Goal: Task Accomplishment & Management: Manage account settings

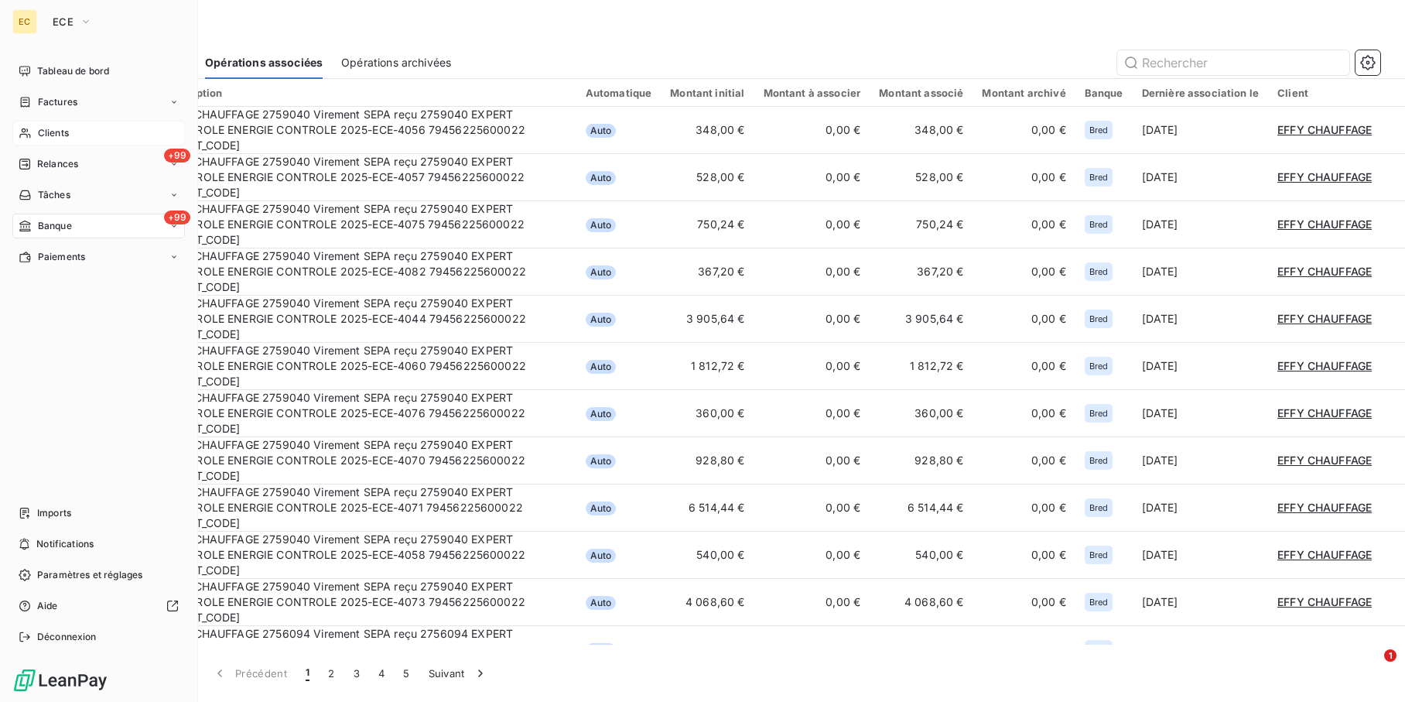
drag, startPoint x: 46, startPoint y: 133, endPoint x: 156, endPoint y: 133, distance: 109.9
click at [48, 133] on span "Clients" at bounding box center [53, 133] width 31 height 14
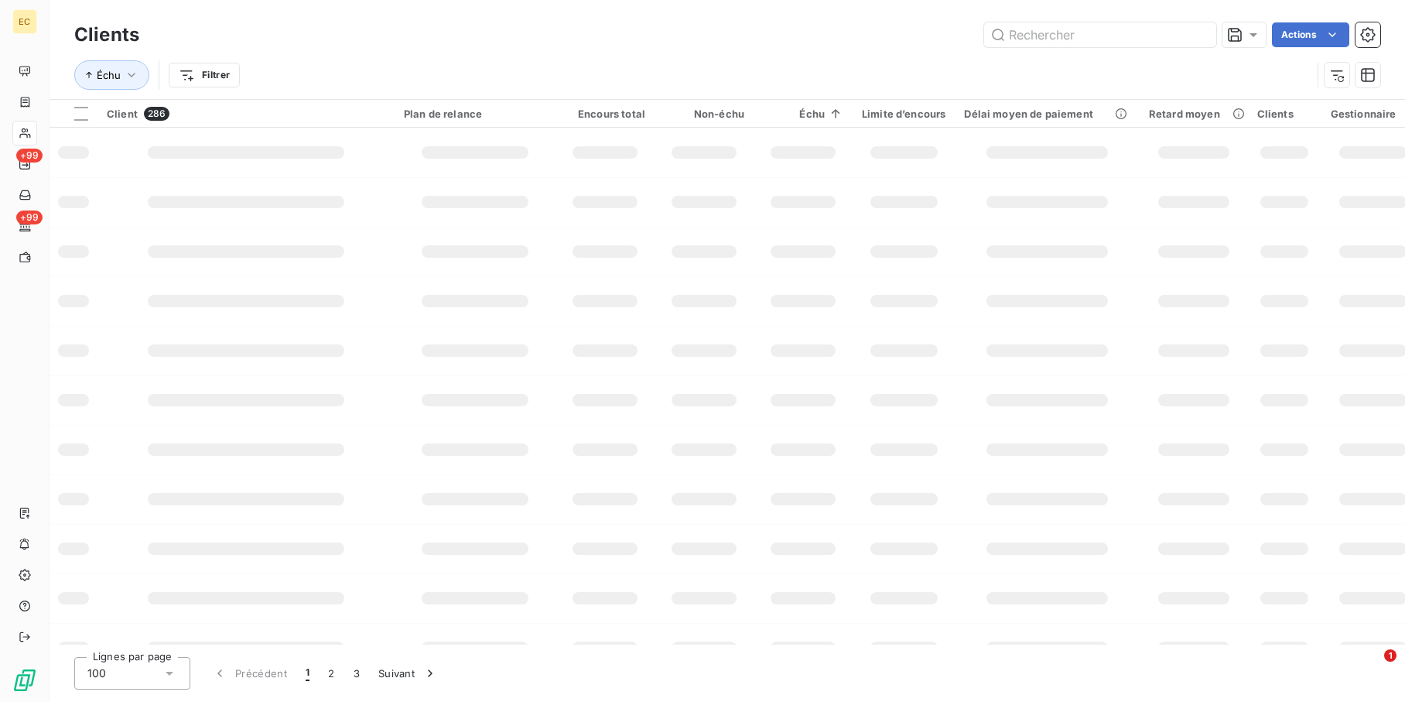
click at [1181, 62] on div "Échu Filtrer" at bounding box center [692, 74] width 1237 height 29
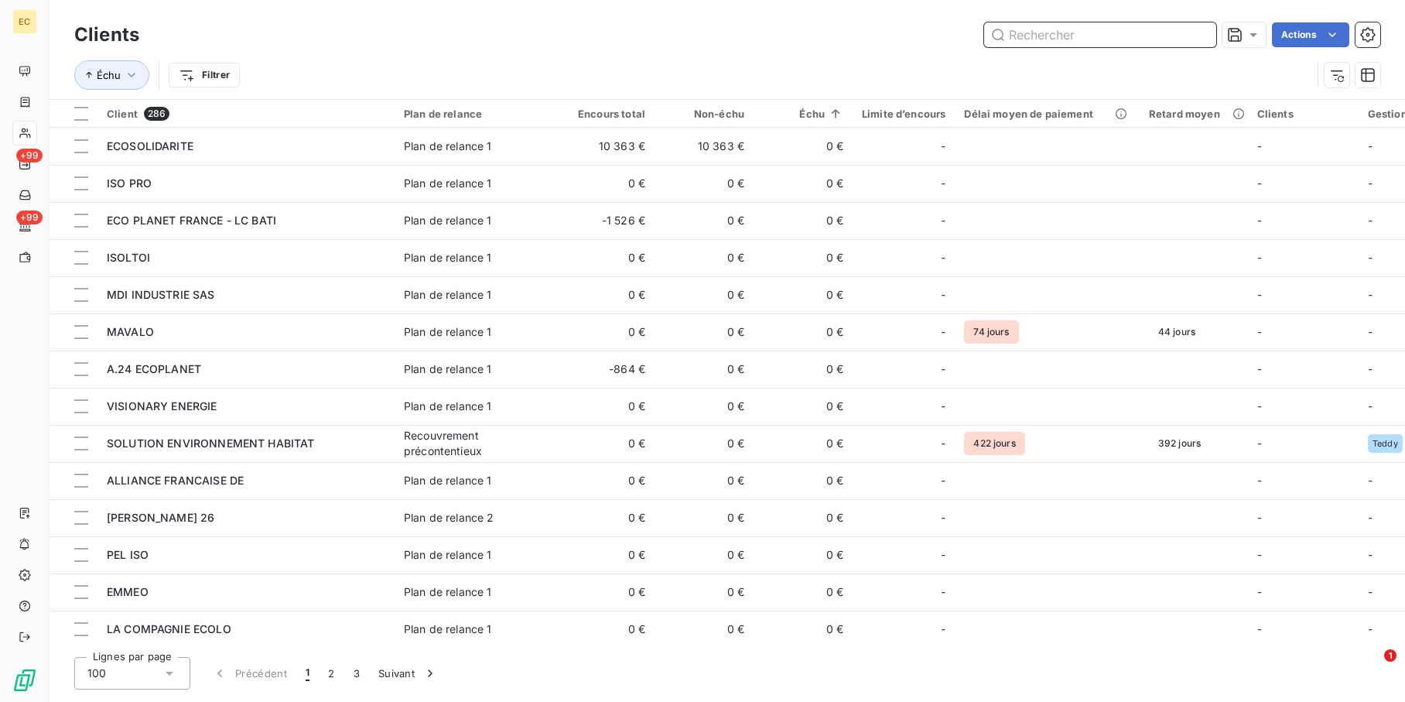
click at [1100, 46] on input "text" at bounding box center [1100, 34] width 232 height 25
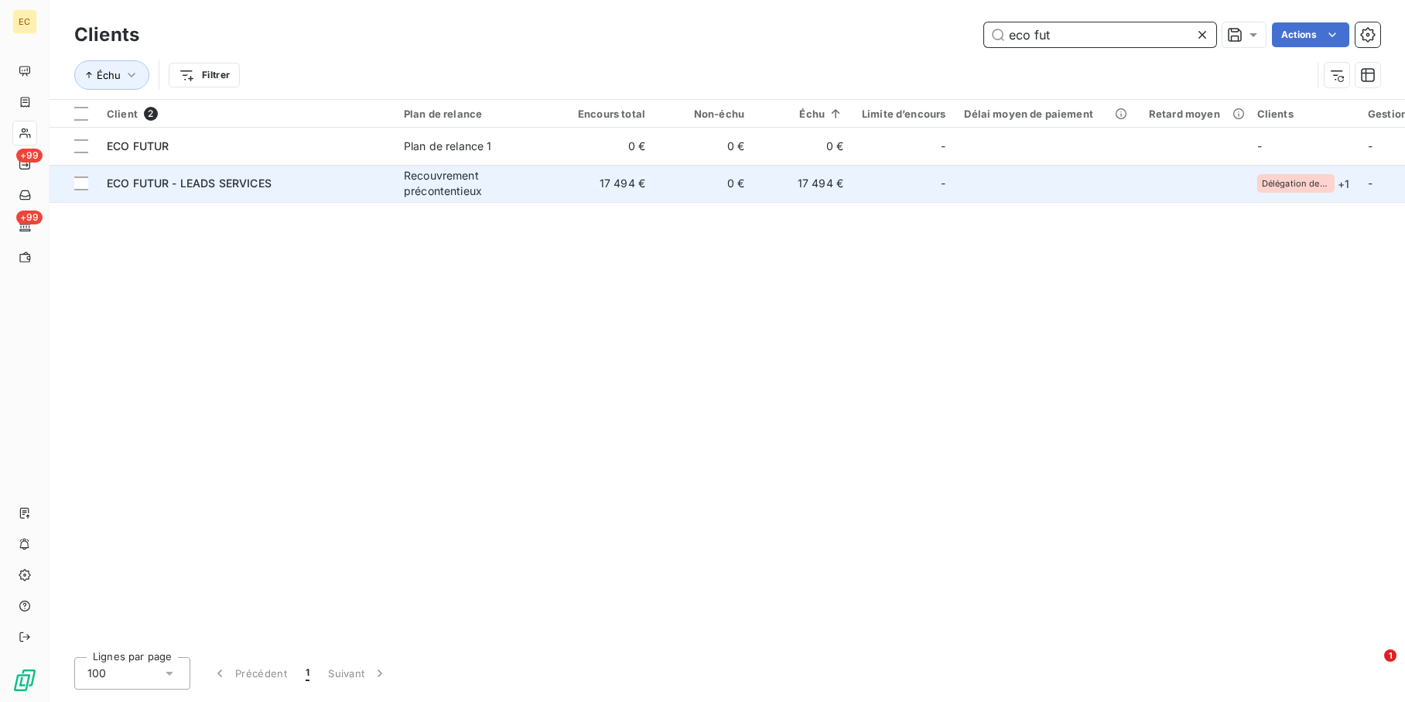
type input "eco fut"
click at [464, 182] on div "Recouvrement précontentieux" at bounding box center [475, 183] width 142 height 31
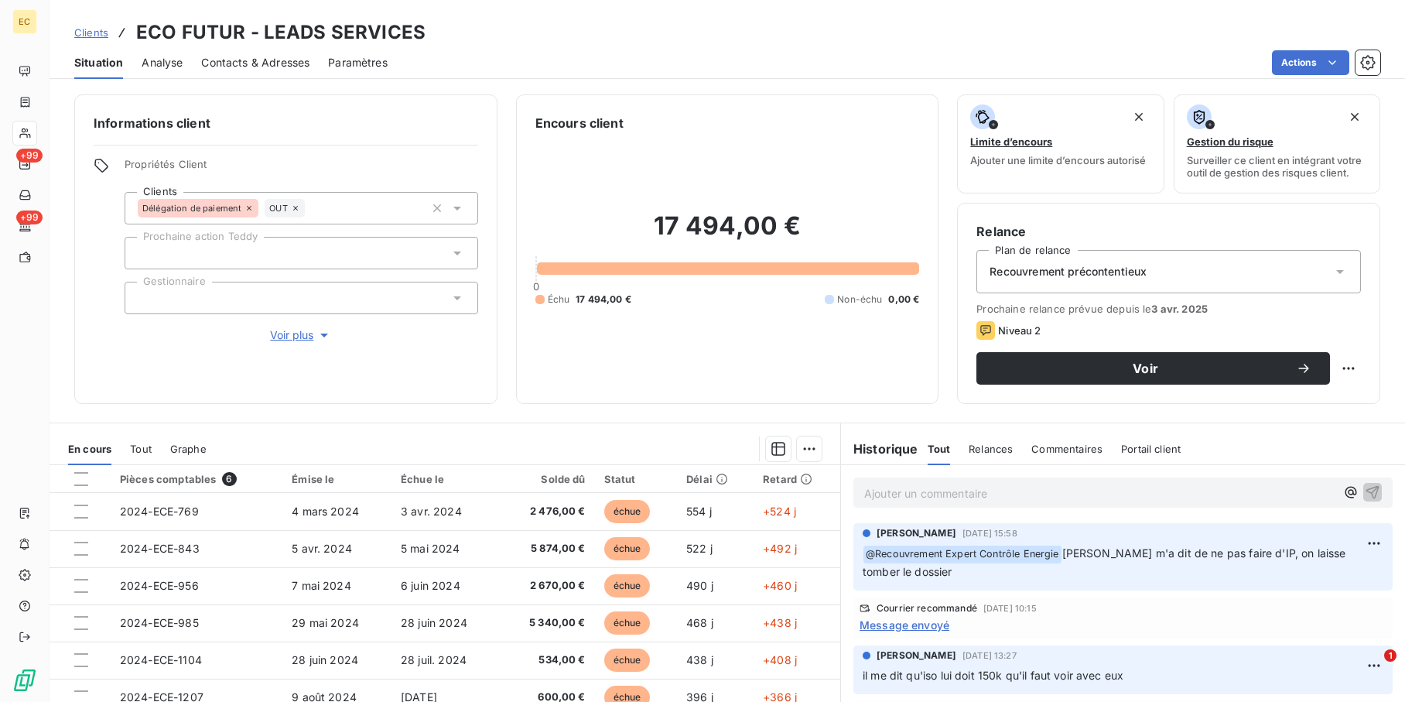
click at [84, 32] on span "Clients" at bounding box center [91, 32] width 34 height 12
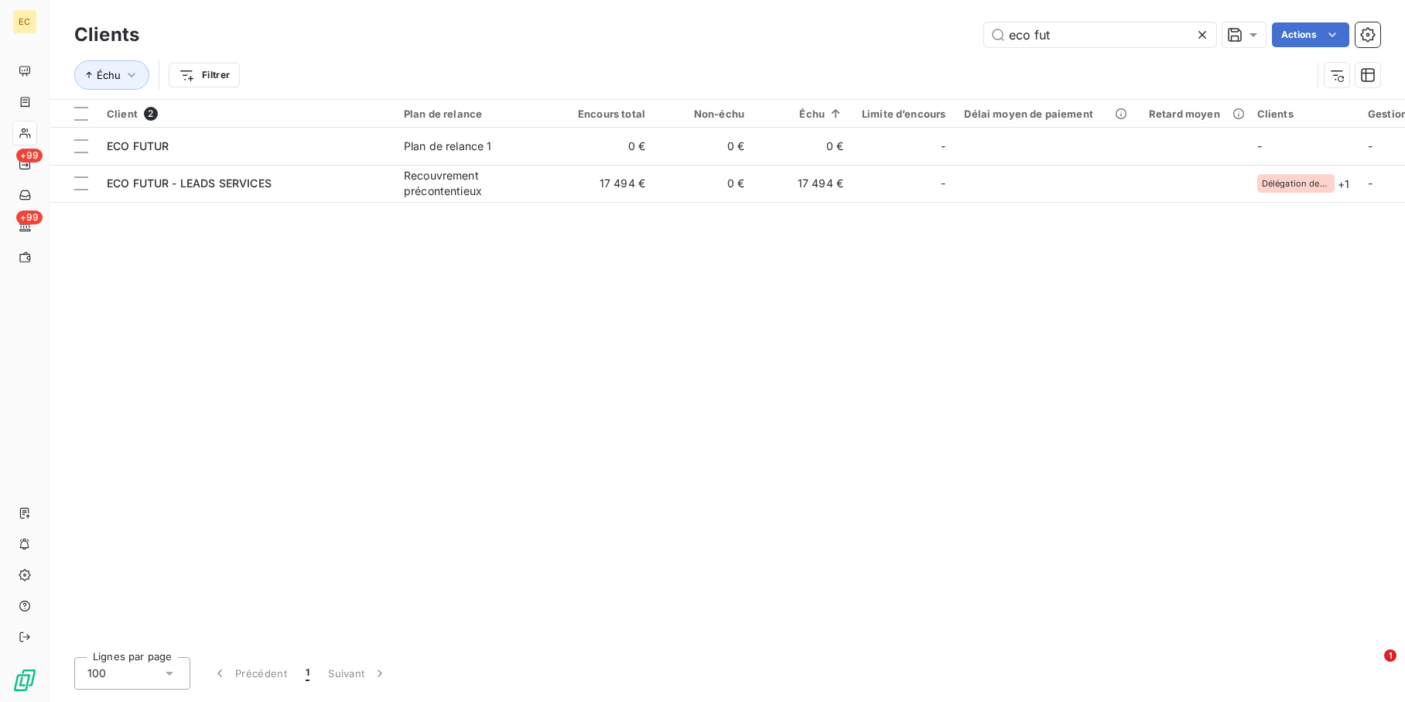
drag, startPoint x: 1066, startPoint y: 30, endPoint x: 913, endPoint y: 30, distance: 152.4
click at [916, 30] on div "eco fut Actions" at bounding box center [769, 34] width 1223 height 25
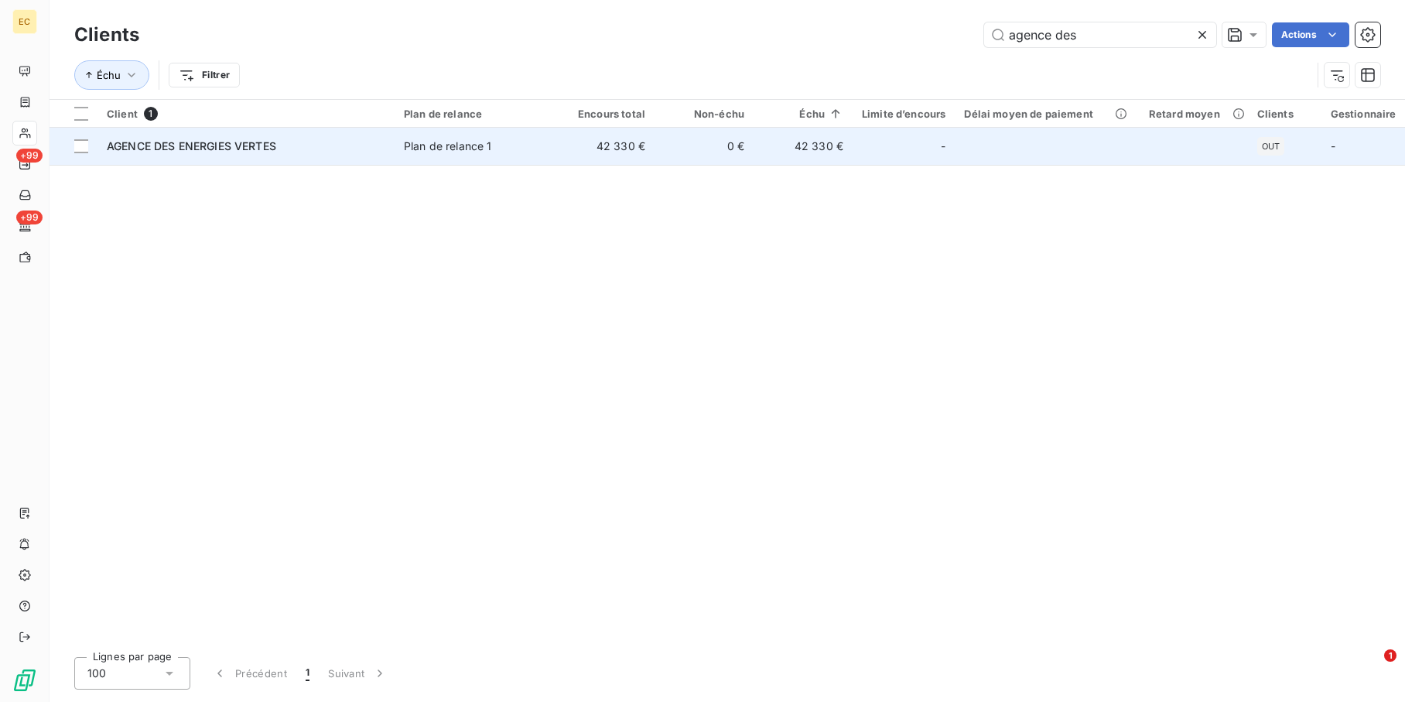
type input "agence des"
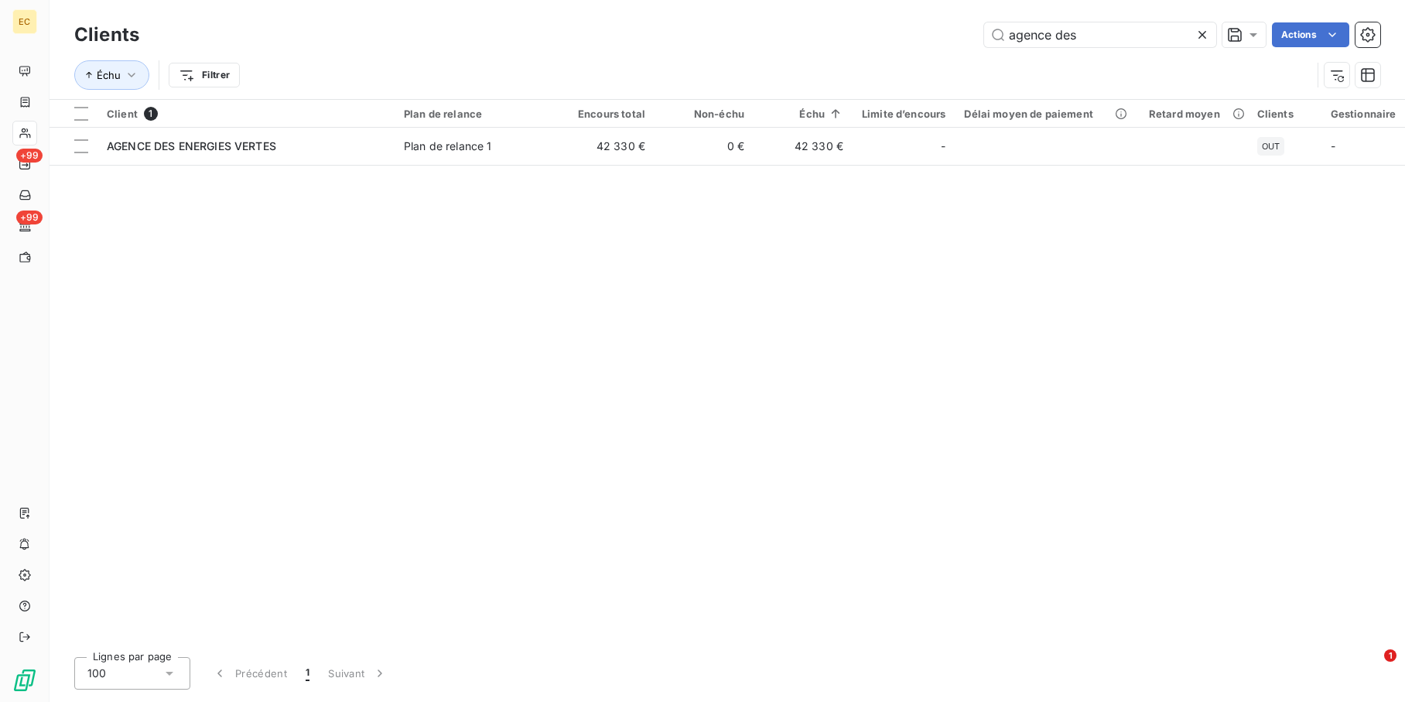
drag, startPoint x: 450, startPoint y: 148, endPoint x: 574, endPoint y: 216, distance: 142.0
click at [450, 148] on div "Plan de relance 1" at bounding box center [448, 146] width 88 height 15
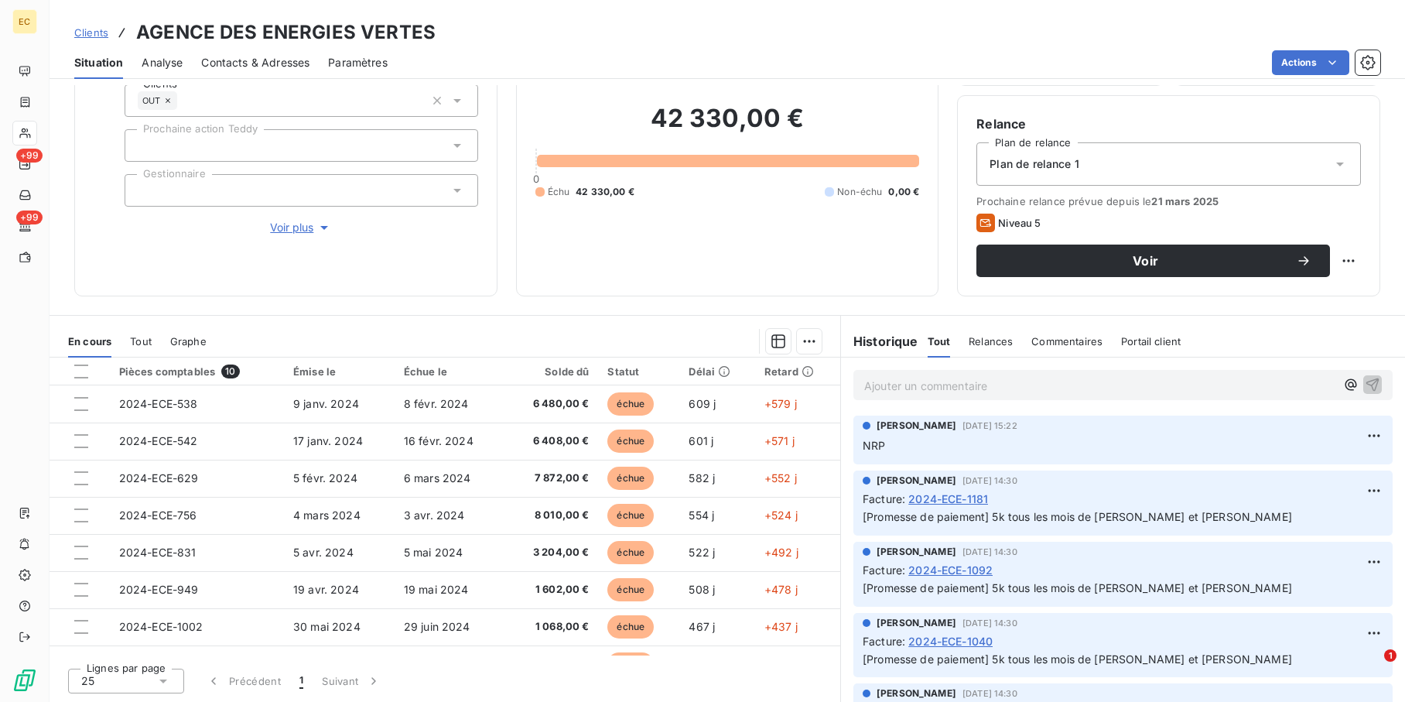
click at [98, 29] on span "Clients" at bounding box center [91, 32] width 34 height 12
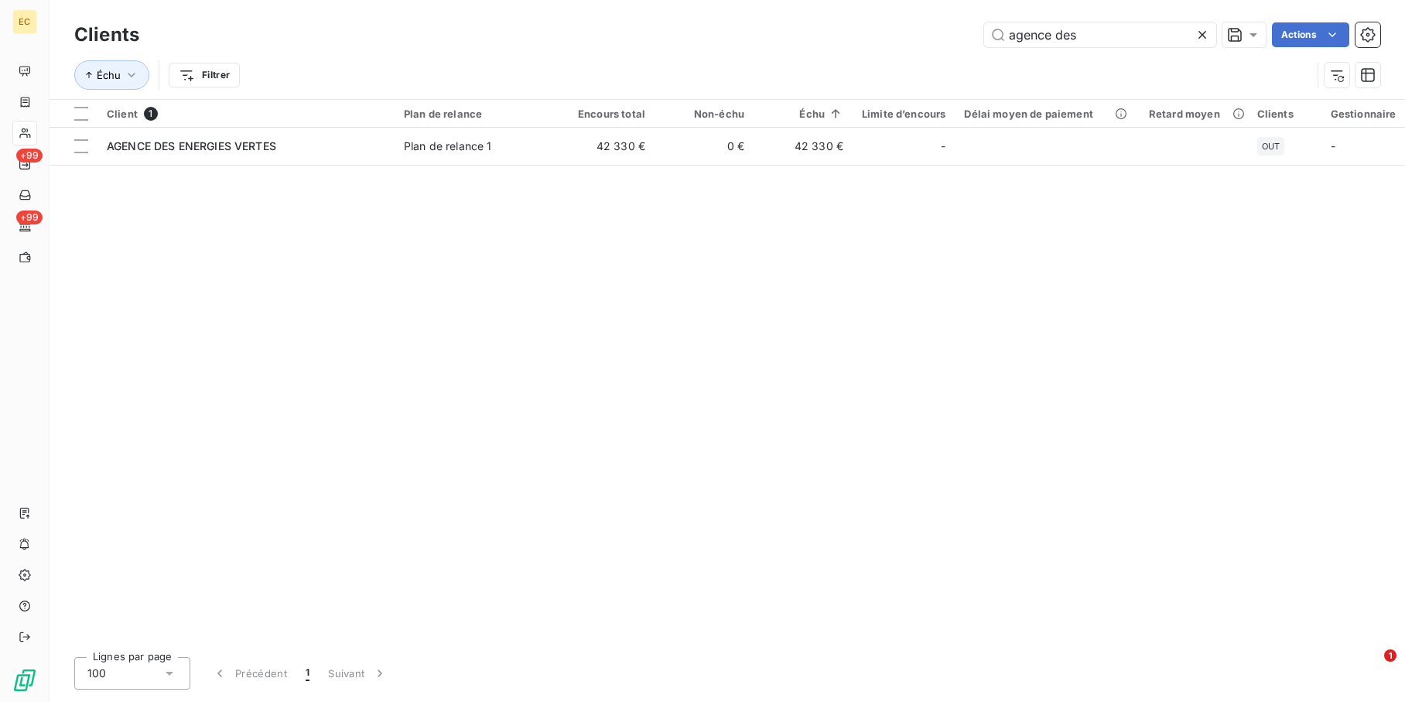
drag, startPoint x: 1119, startPoint y: 29, endPoint x: 759, endPoint y: 19, distance: 360.0
click at [778, 24] on div "agence des Actions" at bounding box center [769, 34] width 1223 height 25
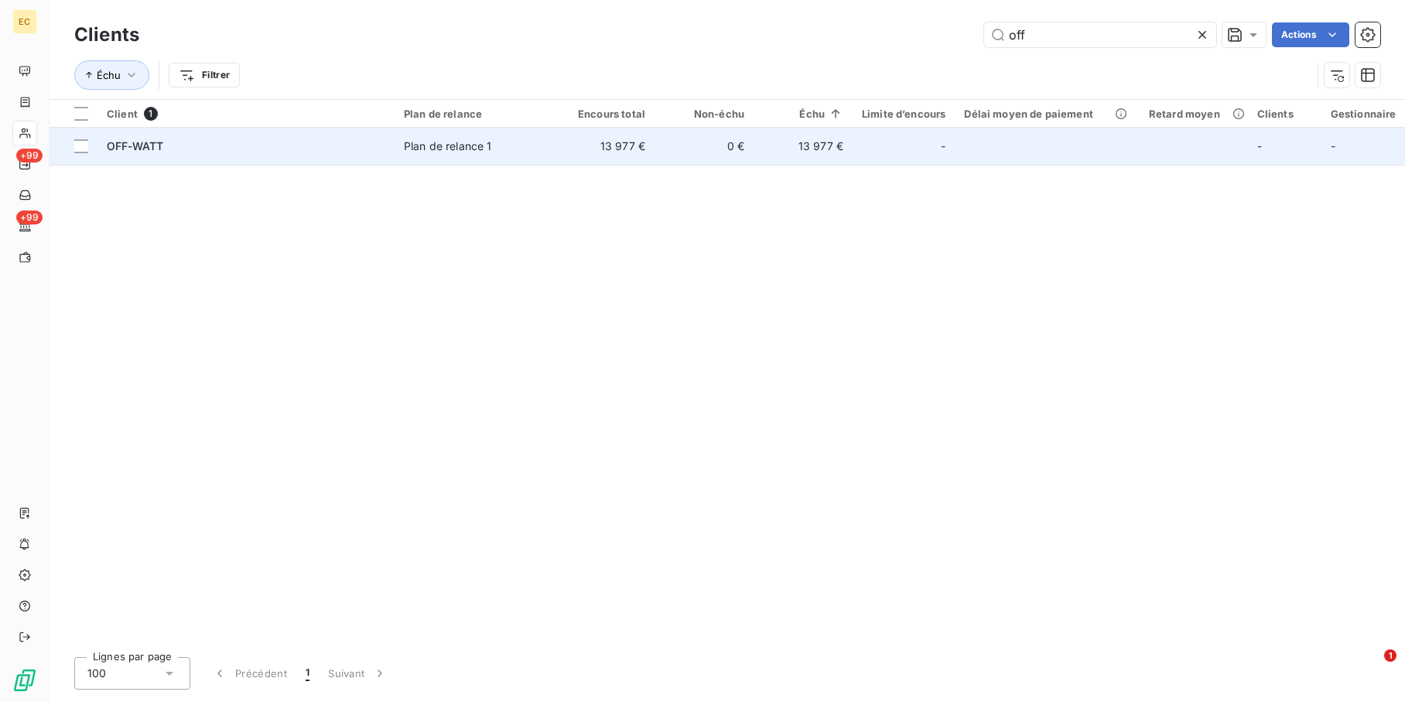
type input "off"
click at [521, 142] on span "Plan de relance 1" at bounding box center [475, 146] width 142 height 15
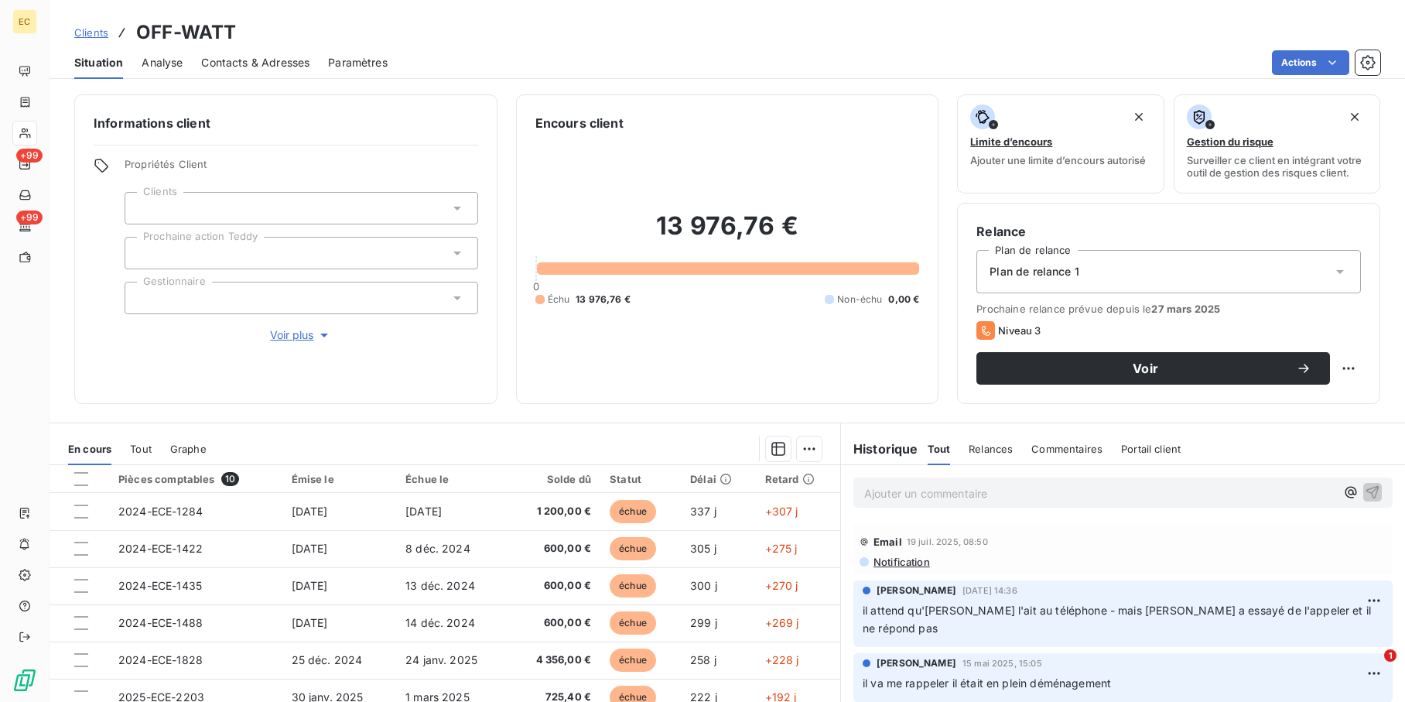
click at [104, 35] on span "Clients" at bounding box center [91, 32] width 34 height 12
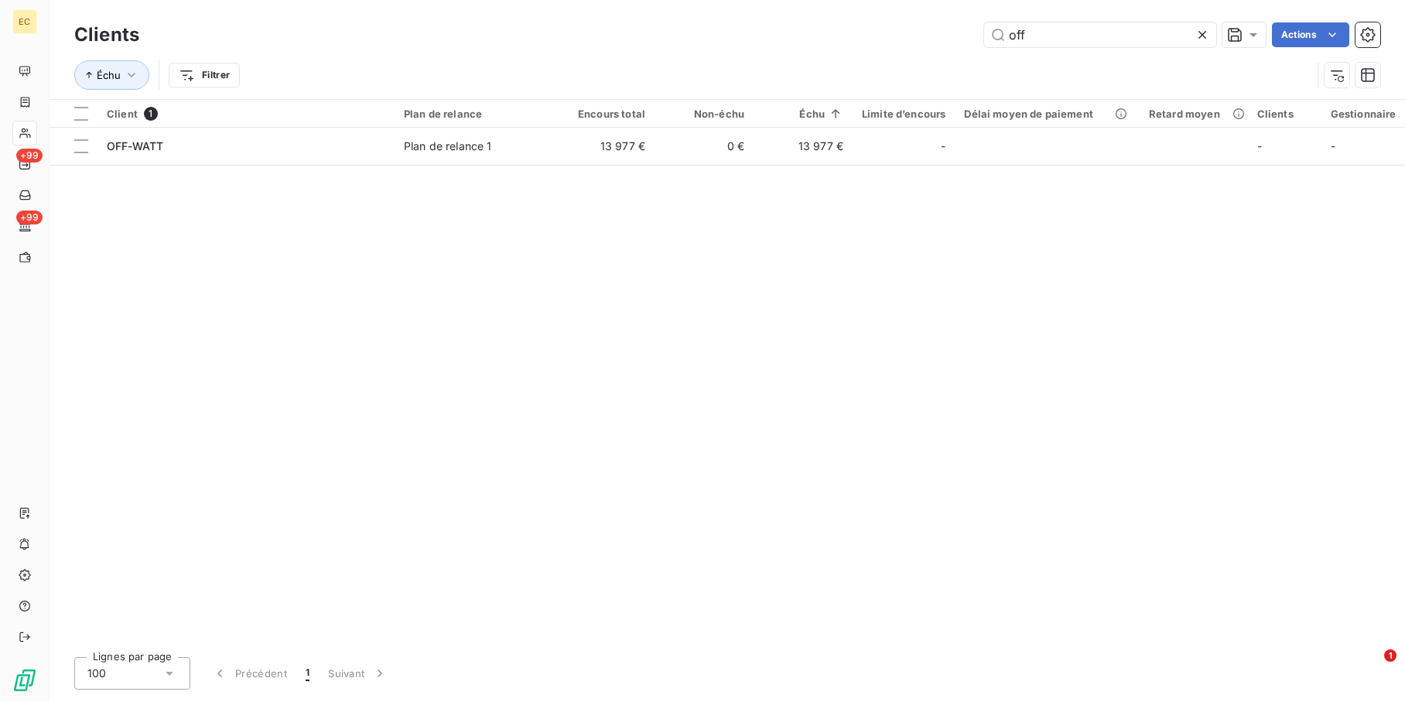
click at [868, 28] on div "off Actions" at bounding box center [769, 34] width 1223 height 25
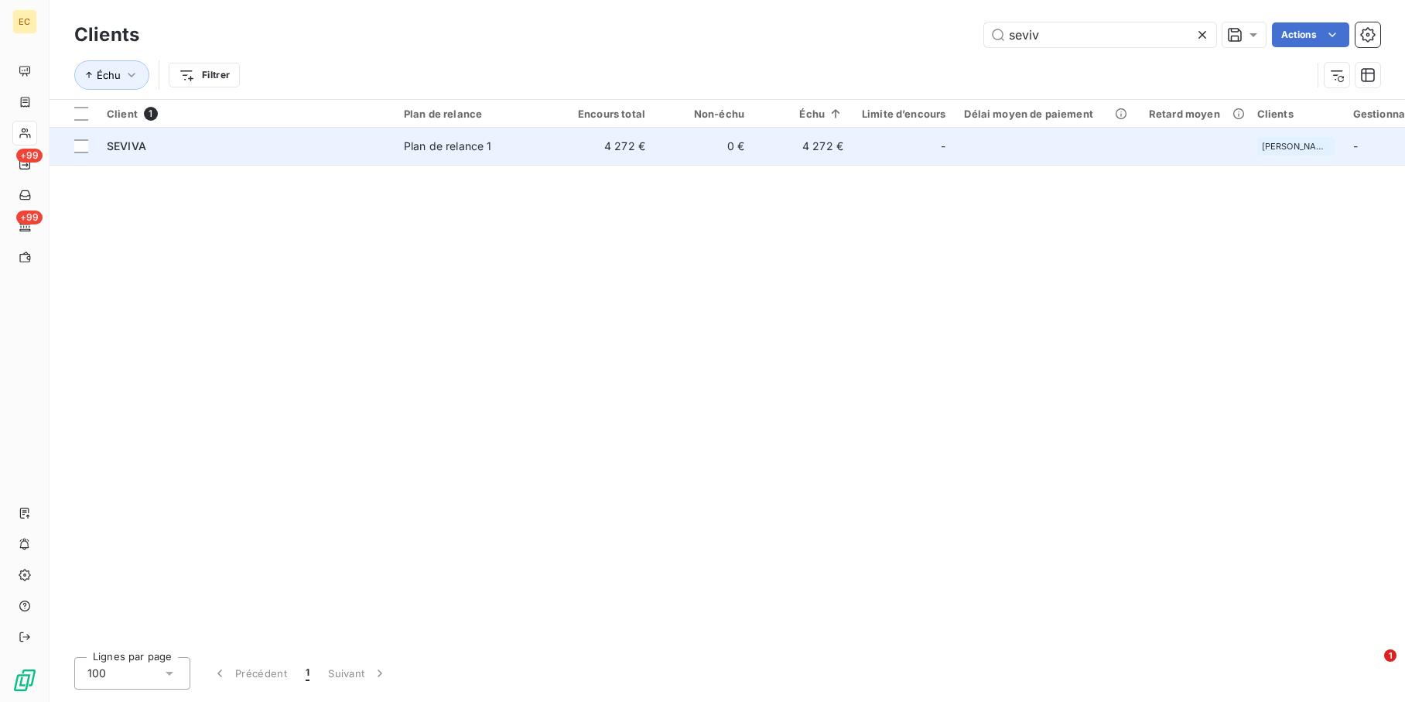
type input "seviv"
click at [679, 133] on td "0 €" at bounding box center [704, 146] width 99 height 37
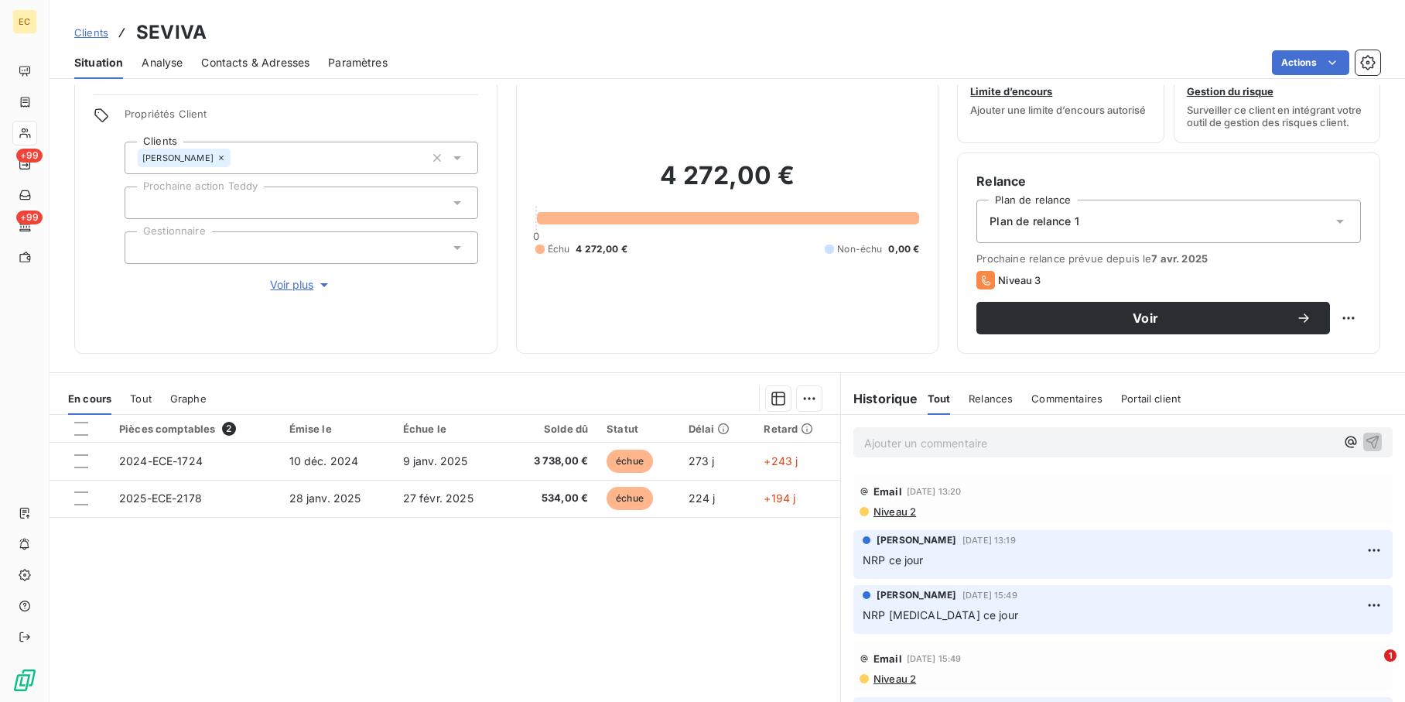
scroll to position [77, 0]
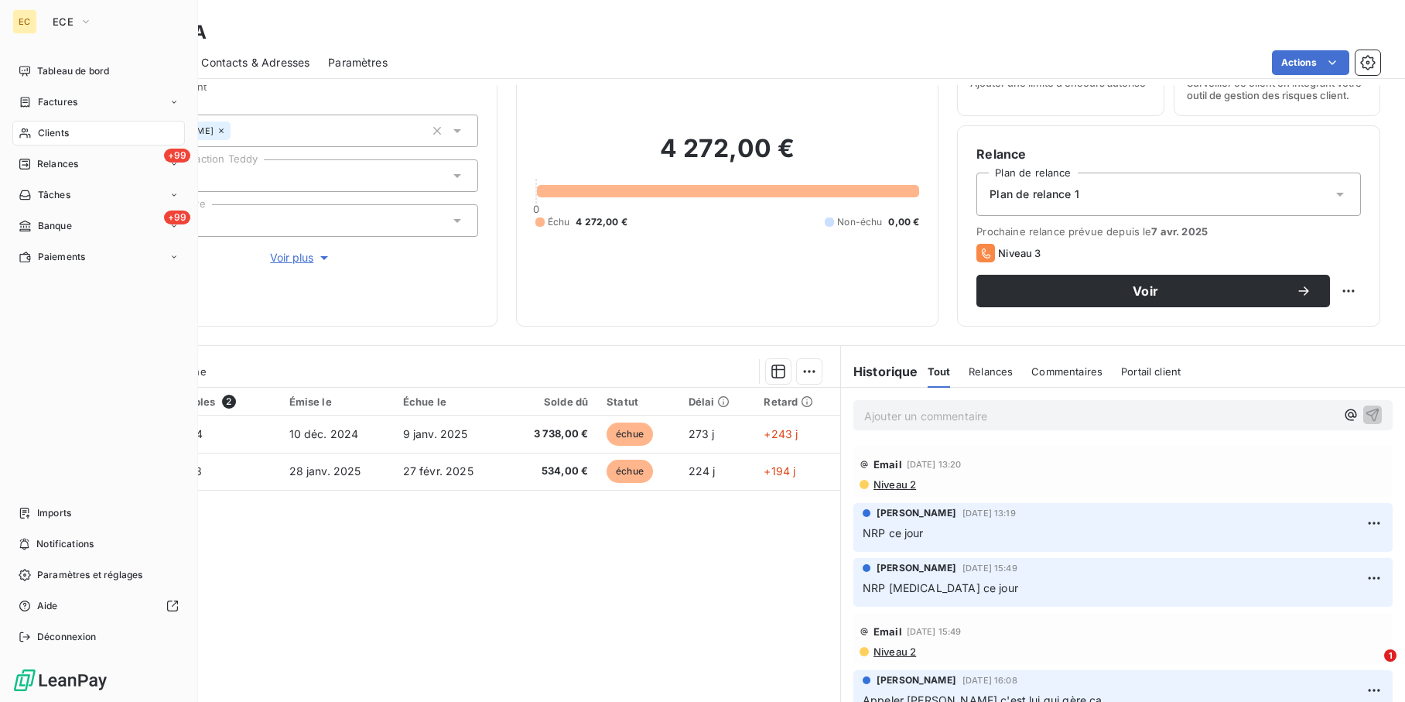
drag, startPoint x: 80, startPoint y: 127, endPoint x: 122, endPoint y: 135, distance: 43.4
click at [80, 127] on div "Clients" at bounding box center [98, 133] width 173 height 25
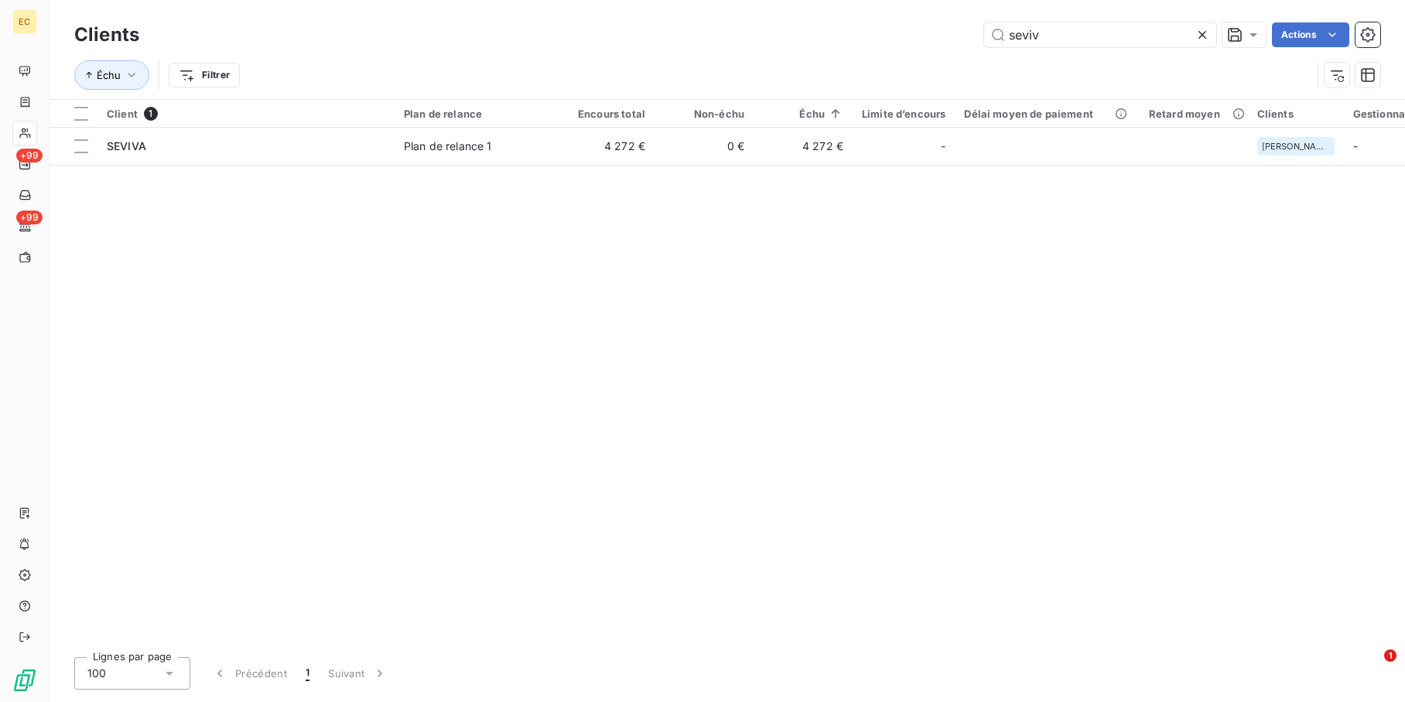
click at [1202, 33] on icon at bounding box center [1202, 34] width 15 height 15
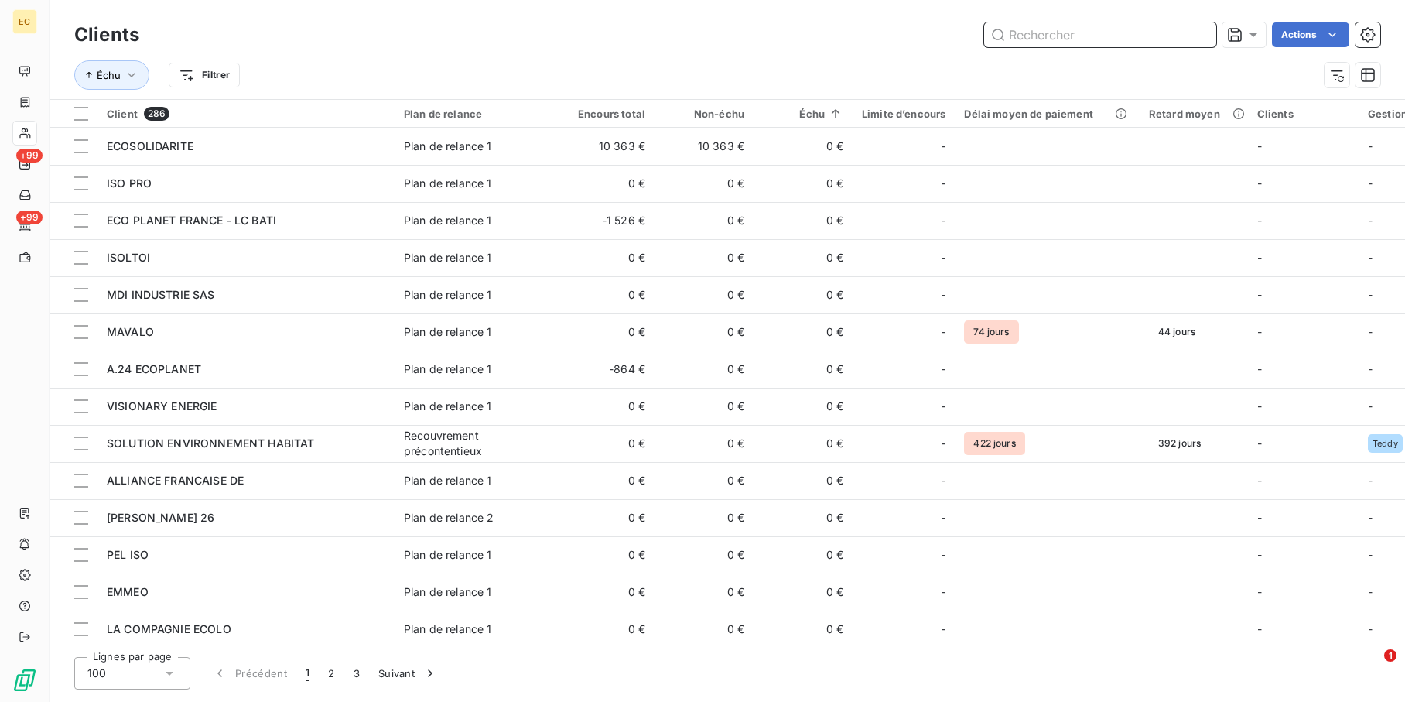
click at [1065, 33] on input "text" at bounding box center [1100, 34] width 232 height 25
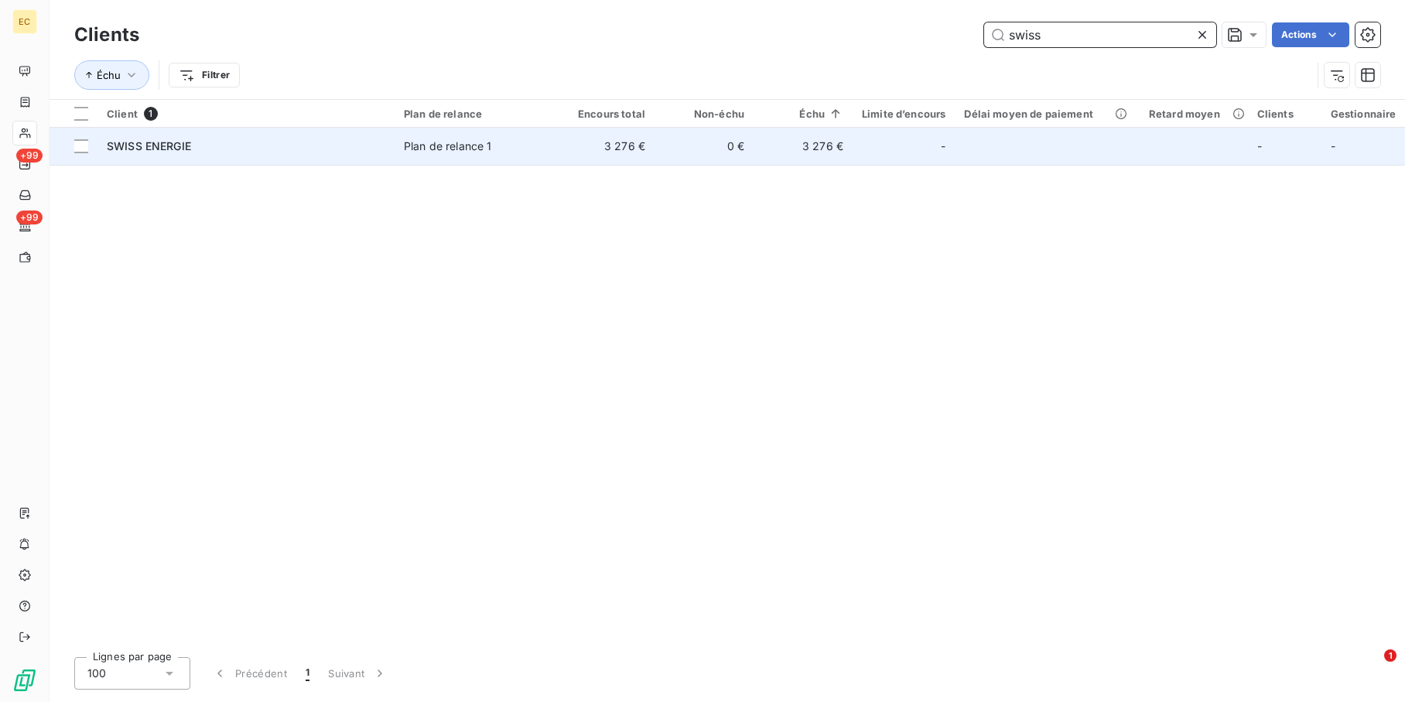
type input "swiss"
click at [416, 146] on div "Plan de relance 1" at bounding box center [448, 146] width 88 height 15
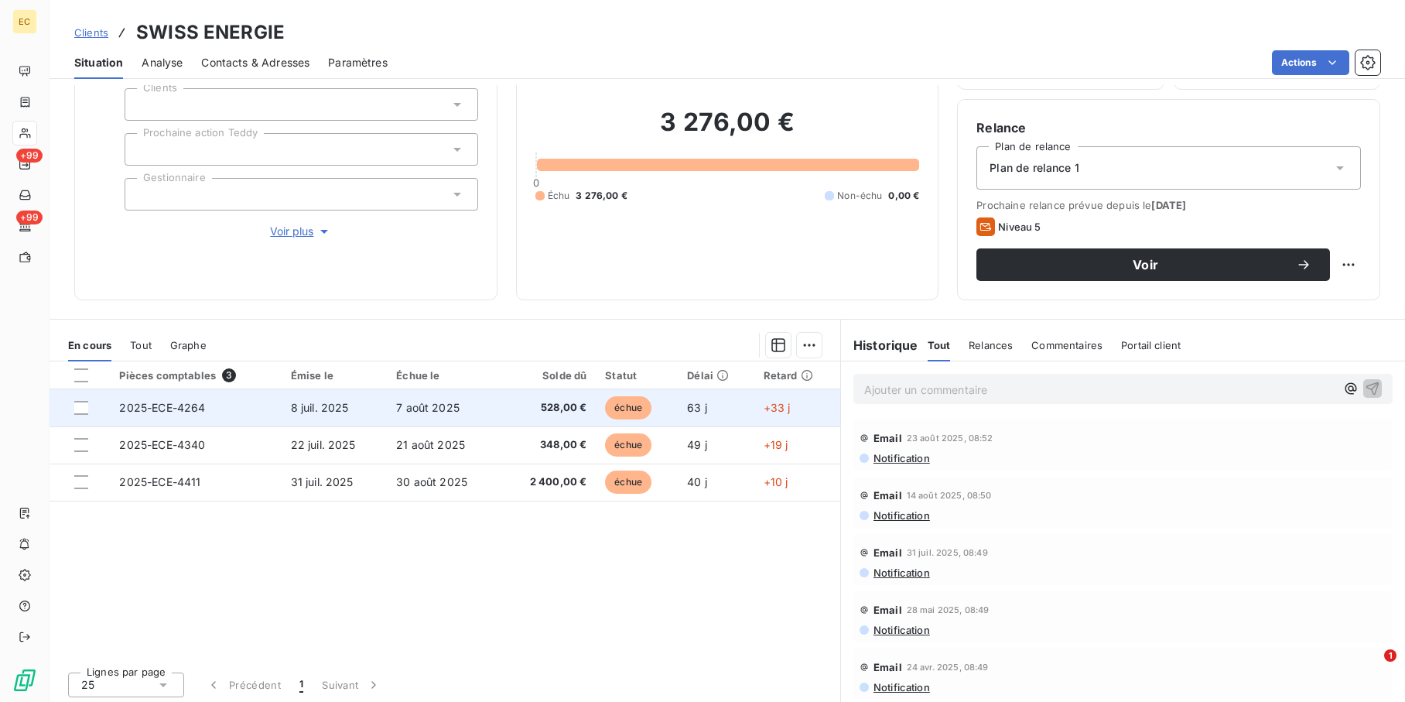
scroll to position [108, 0]
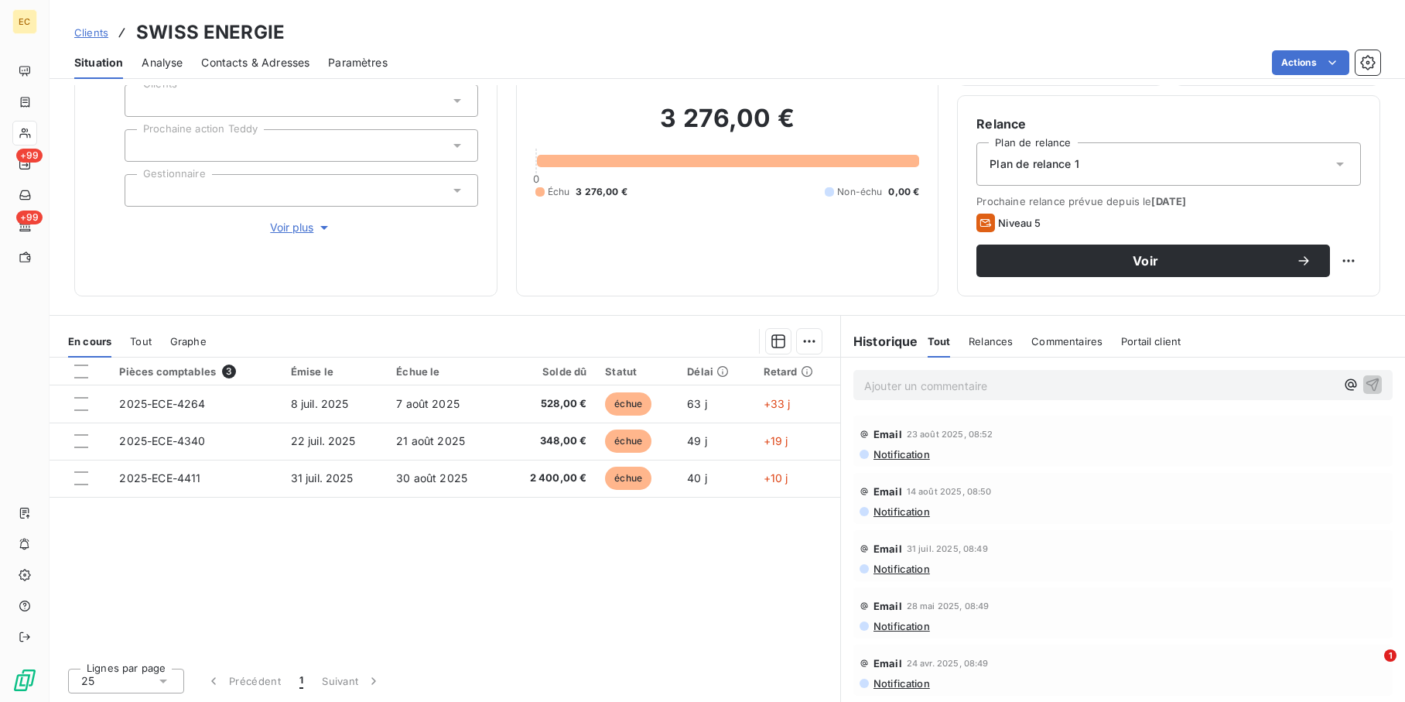
click at [951, 379] on p "Ajouter un commentaire ﻿" at bounding box center [1099, 385] width 471 height 19
click at [983, 387] on p "Ajouter un commentaire ﻿" at bounding box center [1099, 385] width 471 height 19
click at [927, 383] on p "Ajouter un commentaire ﻿" at bounding box center [1099, 385] width 471 height 19
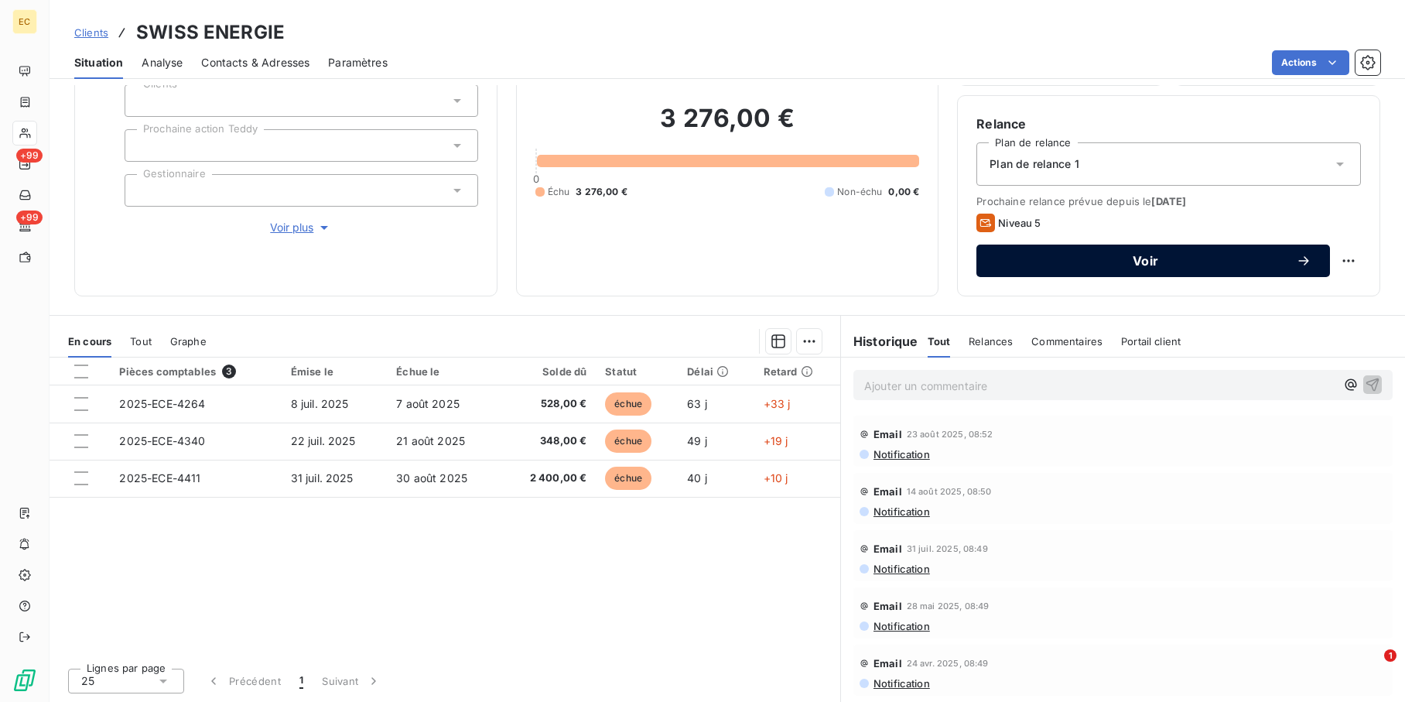
drag, startPoint x: 1126, startPoint y: 262, endPoint x: 829, endPoint y: 330, distance: 304.8
click at [1124, 262] on span "Voir" at bounding box center [1145, 261] width 301 height 12
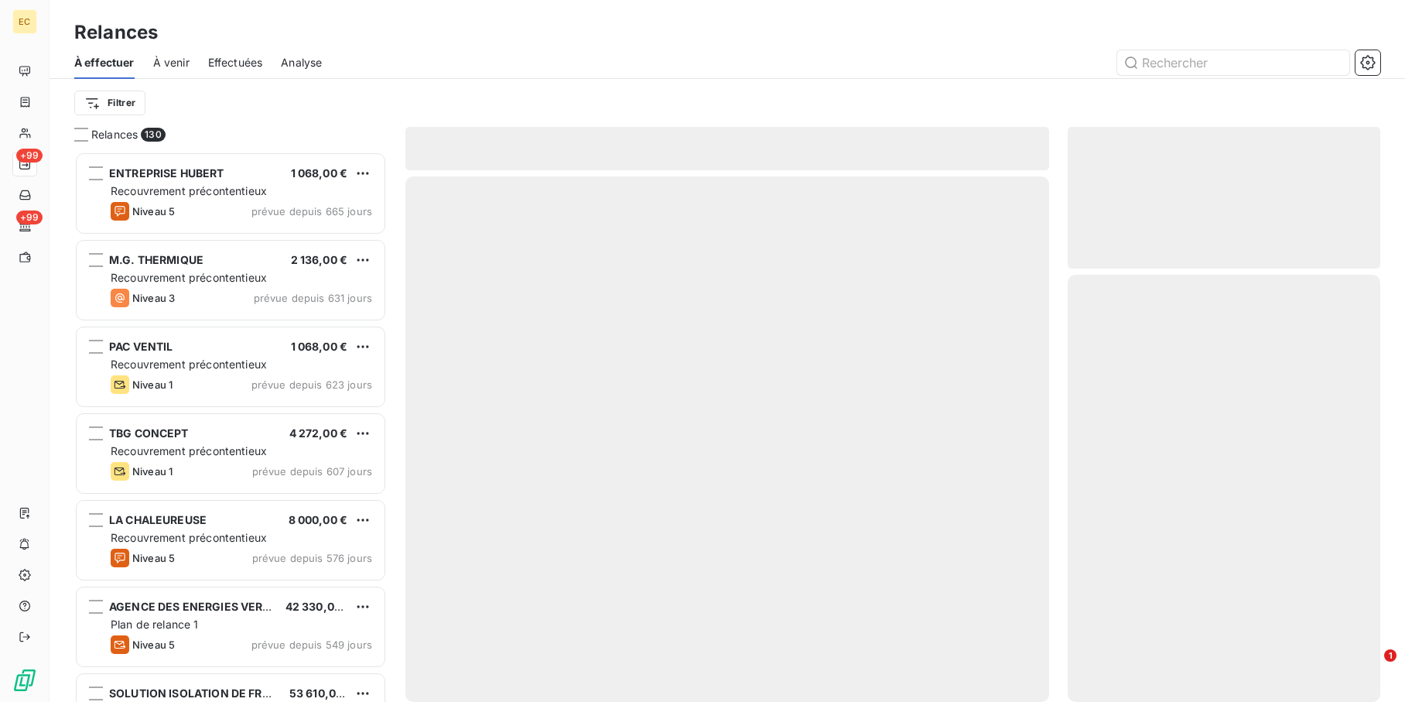
scroll to position [539, 301]
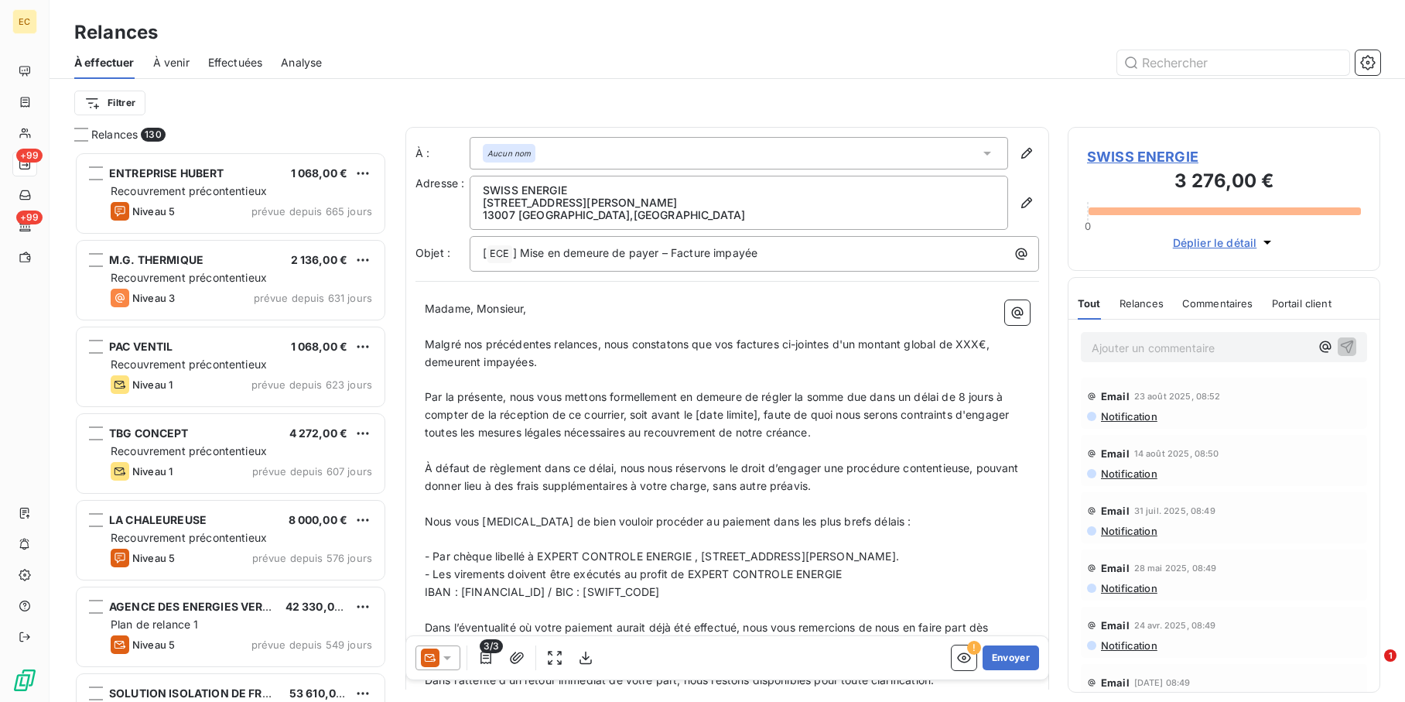
click at [440, 654] on icon at bounding box center [447, 657] width 15 height 15
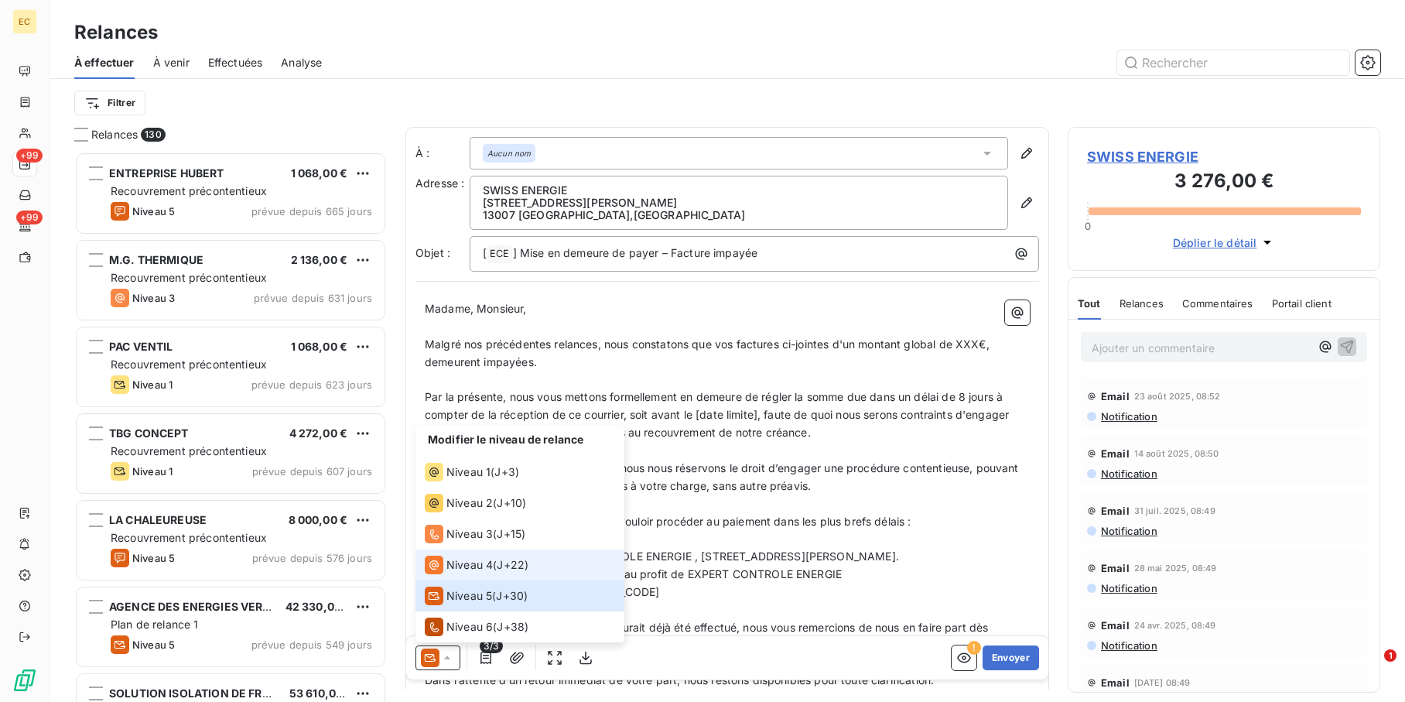
click at [531, 571] on li "Niveau 4 ( J+22 )" at bounding box center [520, 564] width 209 height 31
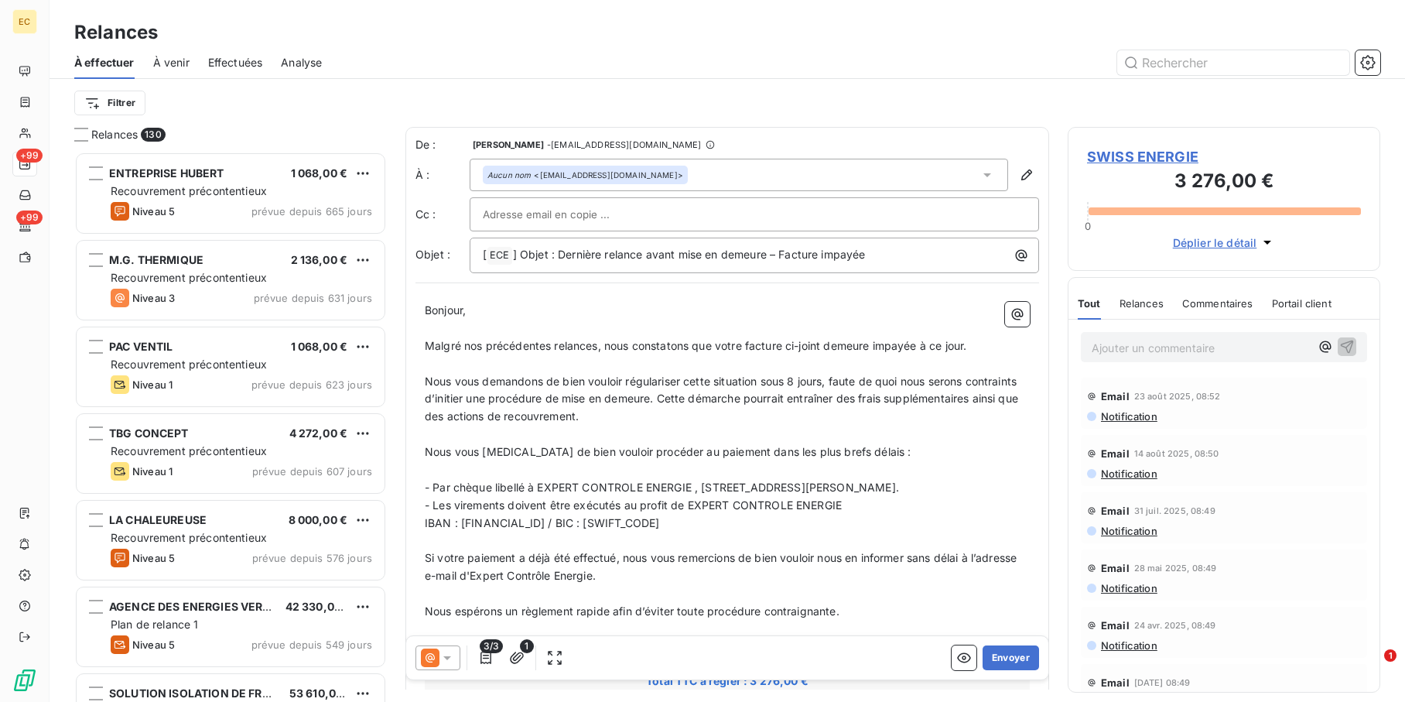
click at [796, 414] on p "Nous vous demandons de bien vouloir régulariser cette situation sous 8 jours, f…" at bounding box center [727, 399] width 605 height 53
click at [447, 656] on icon at bounding box center [447, 658] width 8 height 4
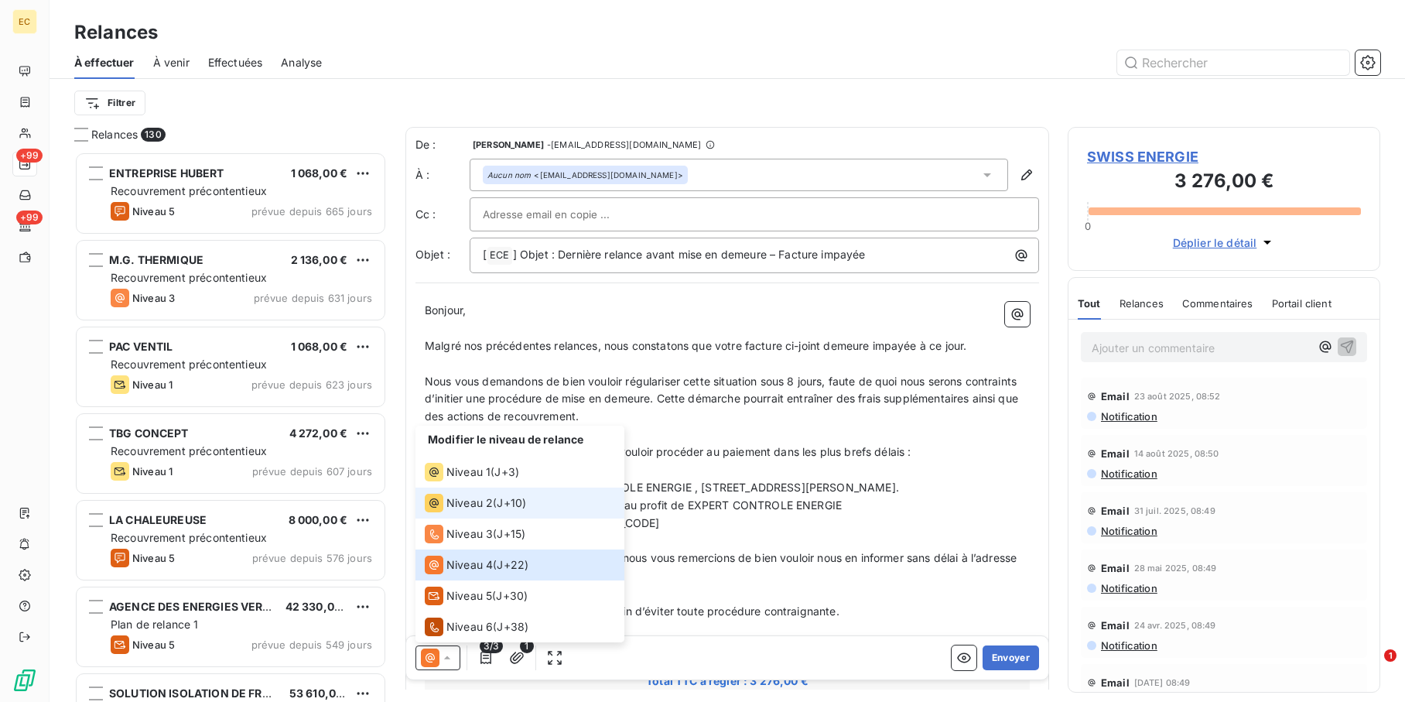
click at [526, 510] on span "J+10 )" at bounding box center [511, 502] width 29 height 15
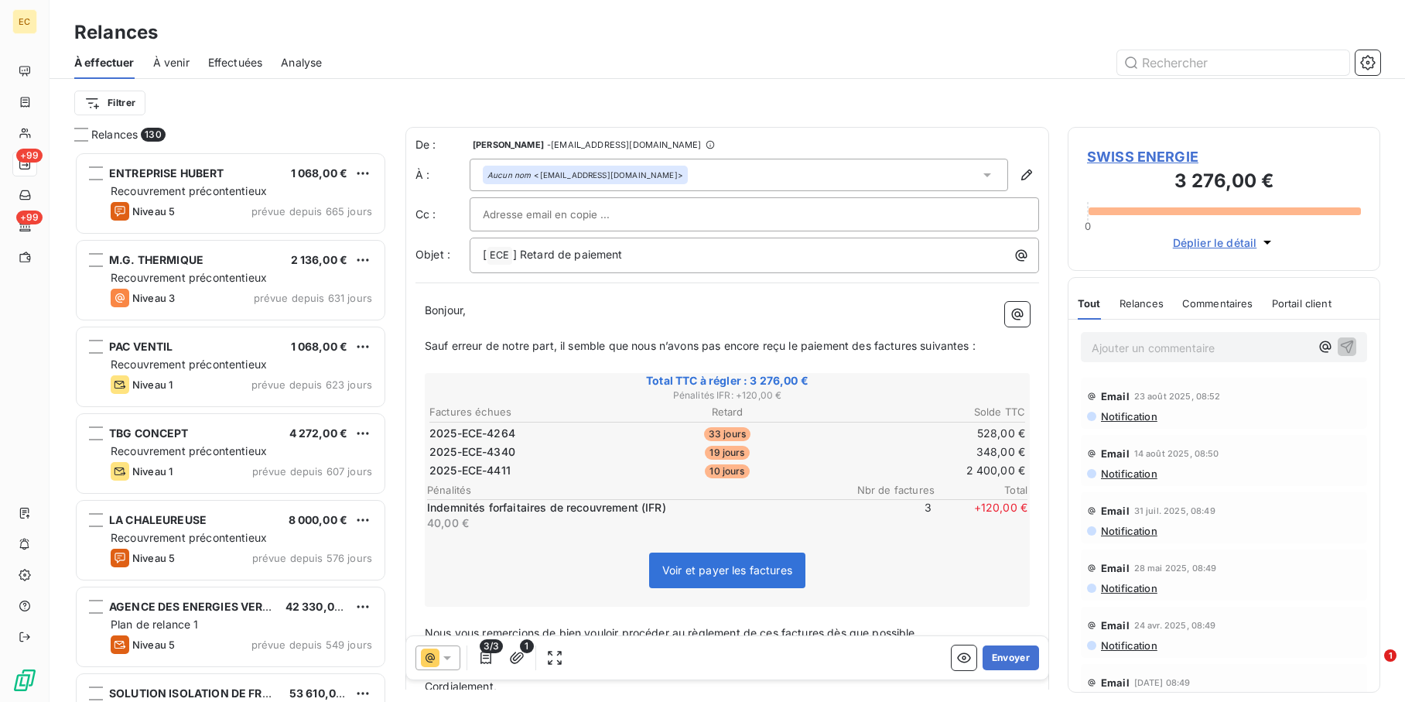
click at [771, 335] on p "﻿" at bounding box center [727, 329] width 605 height 18
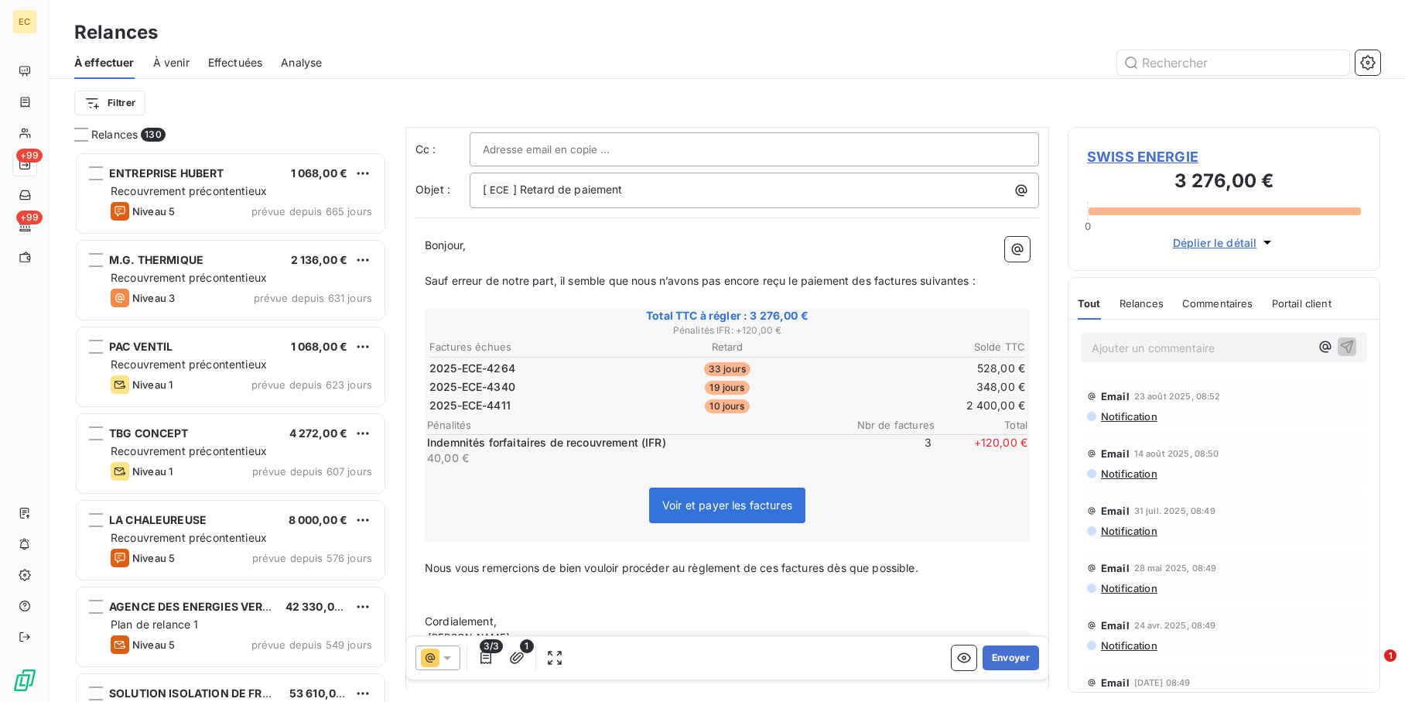
scroll to position [0, 0]
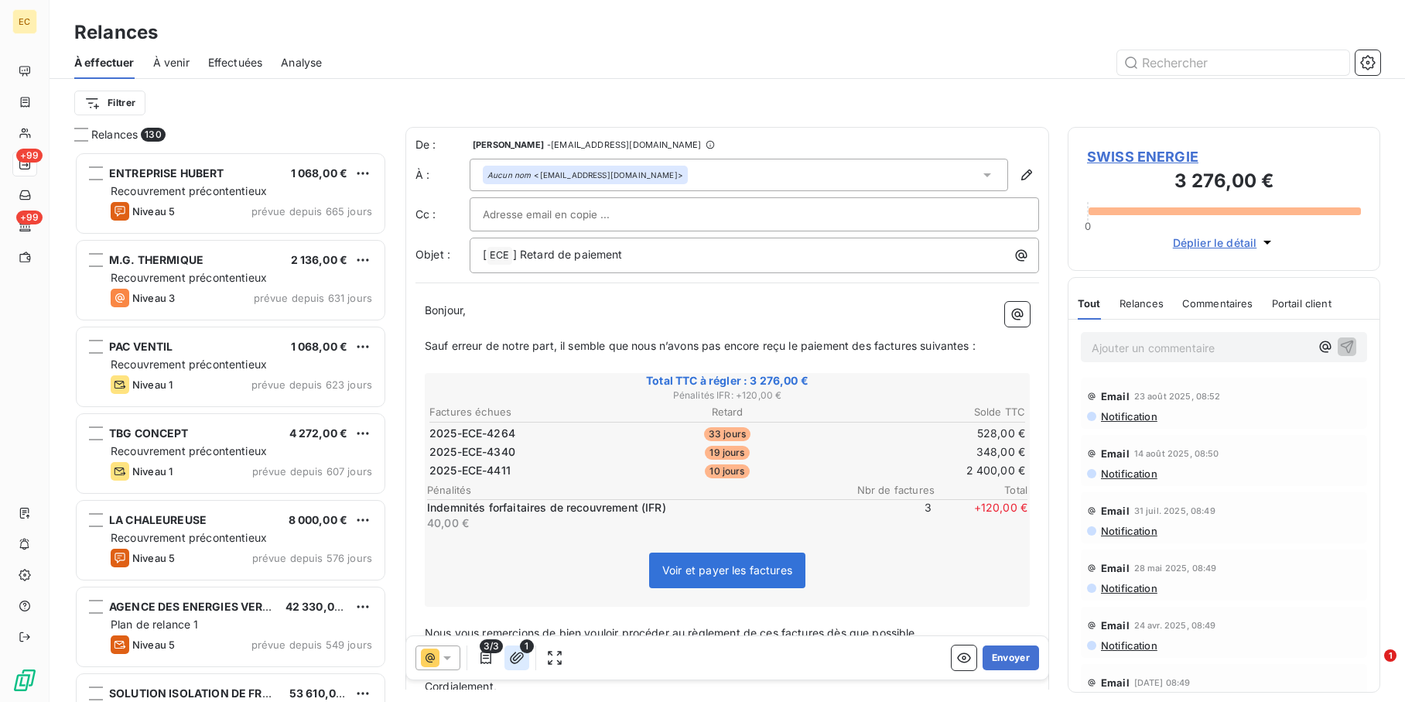
click at [508, 655] on button "button" at bounding box center [517, 657] width 25 height 25
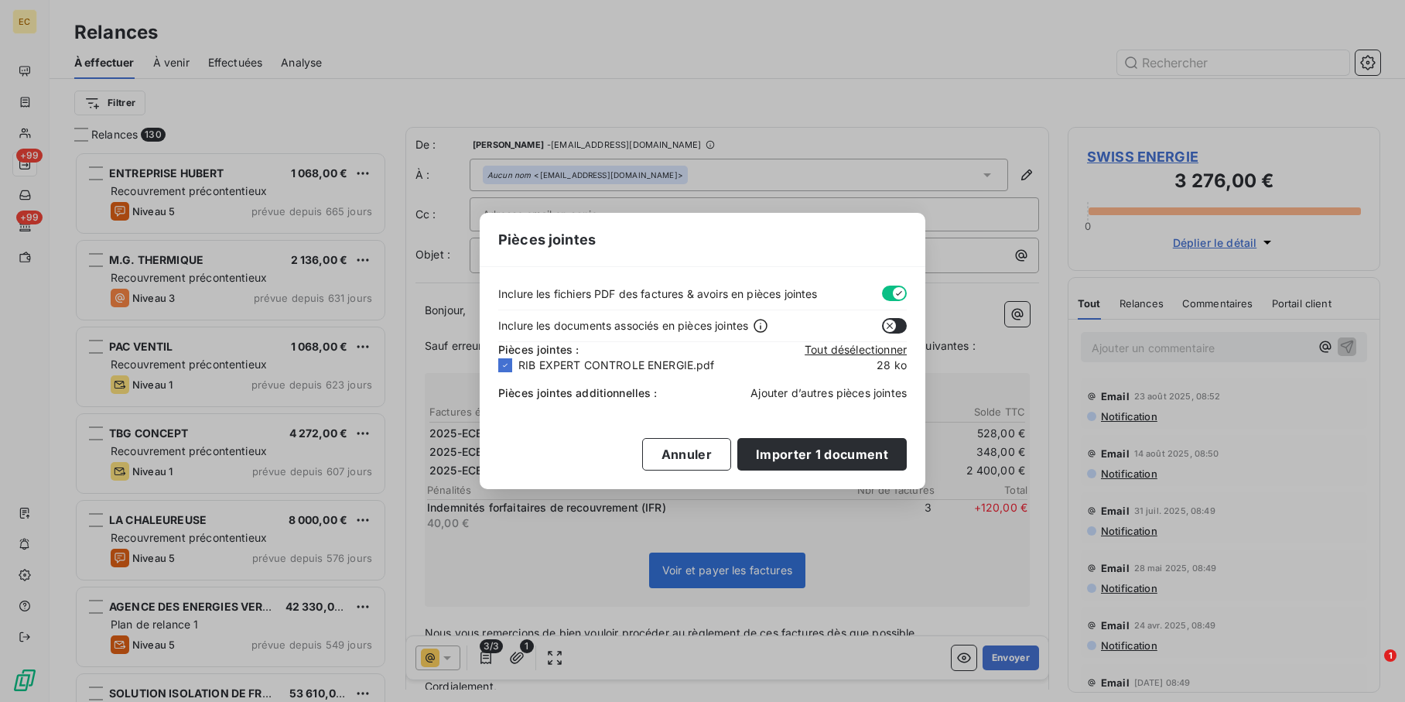
click at [812, 387] on span "Ajouter d’autres pièces jointes" at bounding box center [829, 392] width 156 height 13
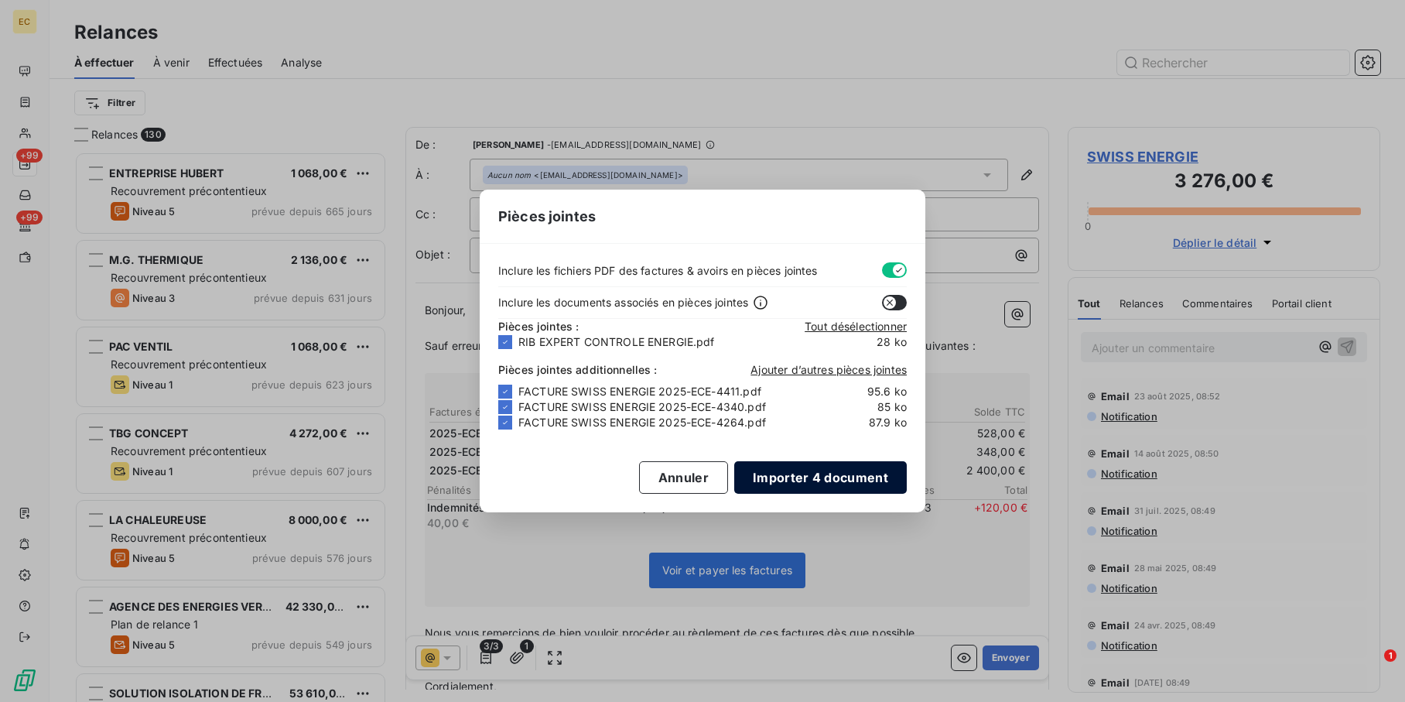
click at [807, 479] on button "Importer 4 document" at bounding box center [820, 477] width 173 height 33
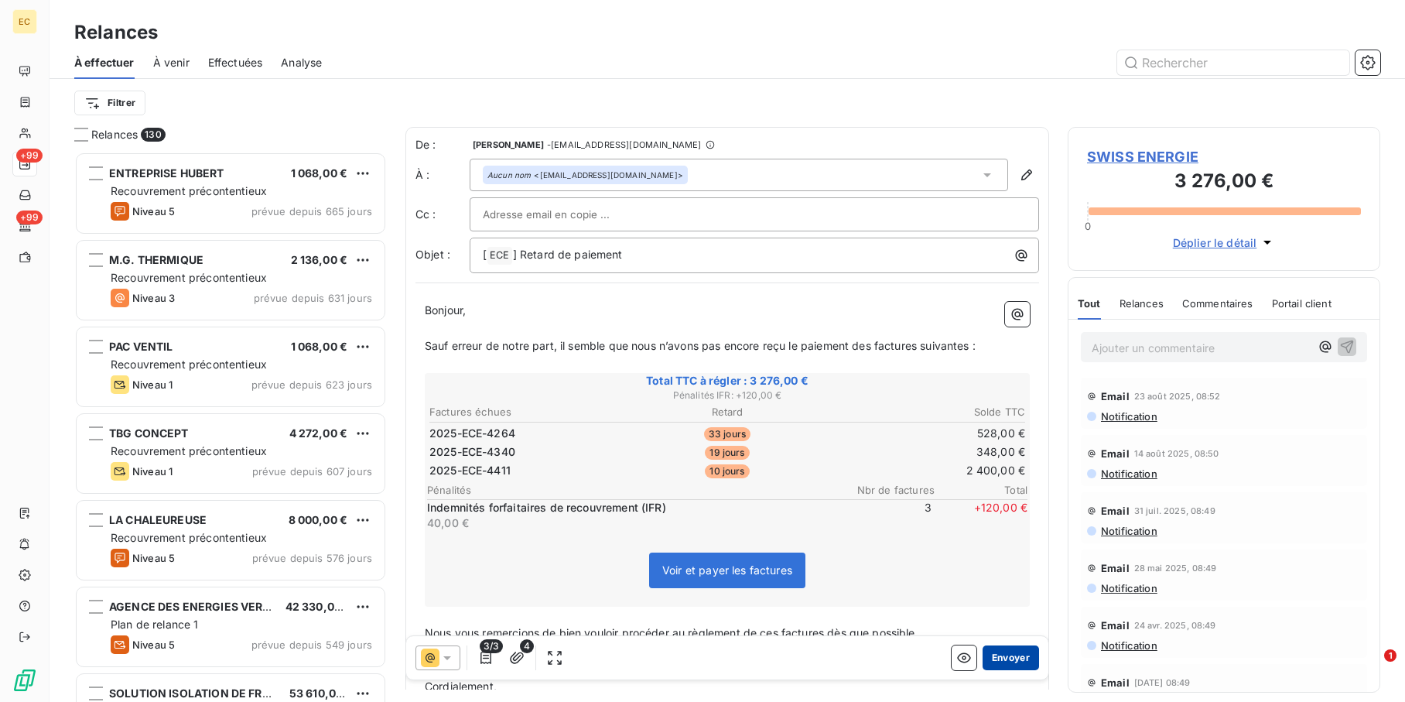
click at [1004, 662] on button "Envoyer" at bounding box center [1011, 657] width 56 height 25
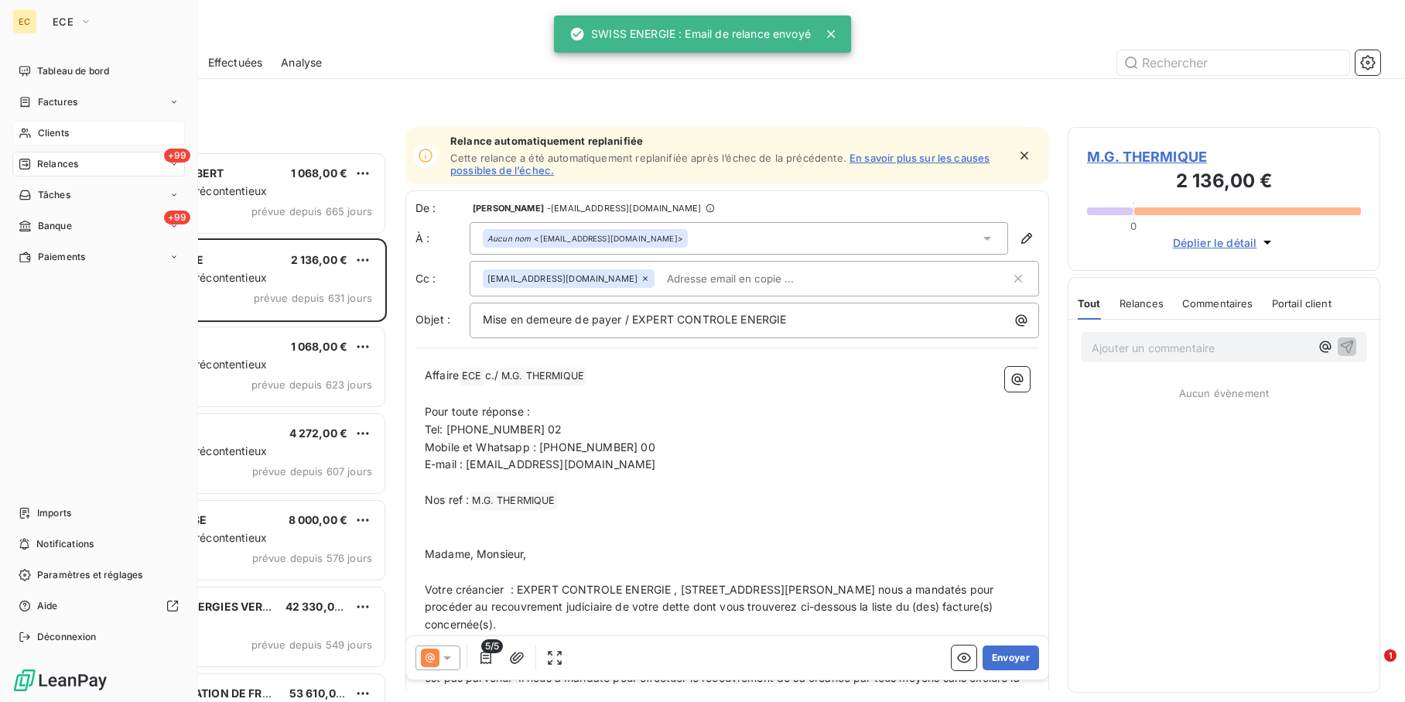
click at [58, 134] on span "Clients" at bounding box center [53, 133] width 31 height 14
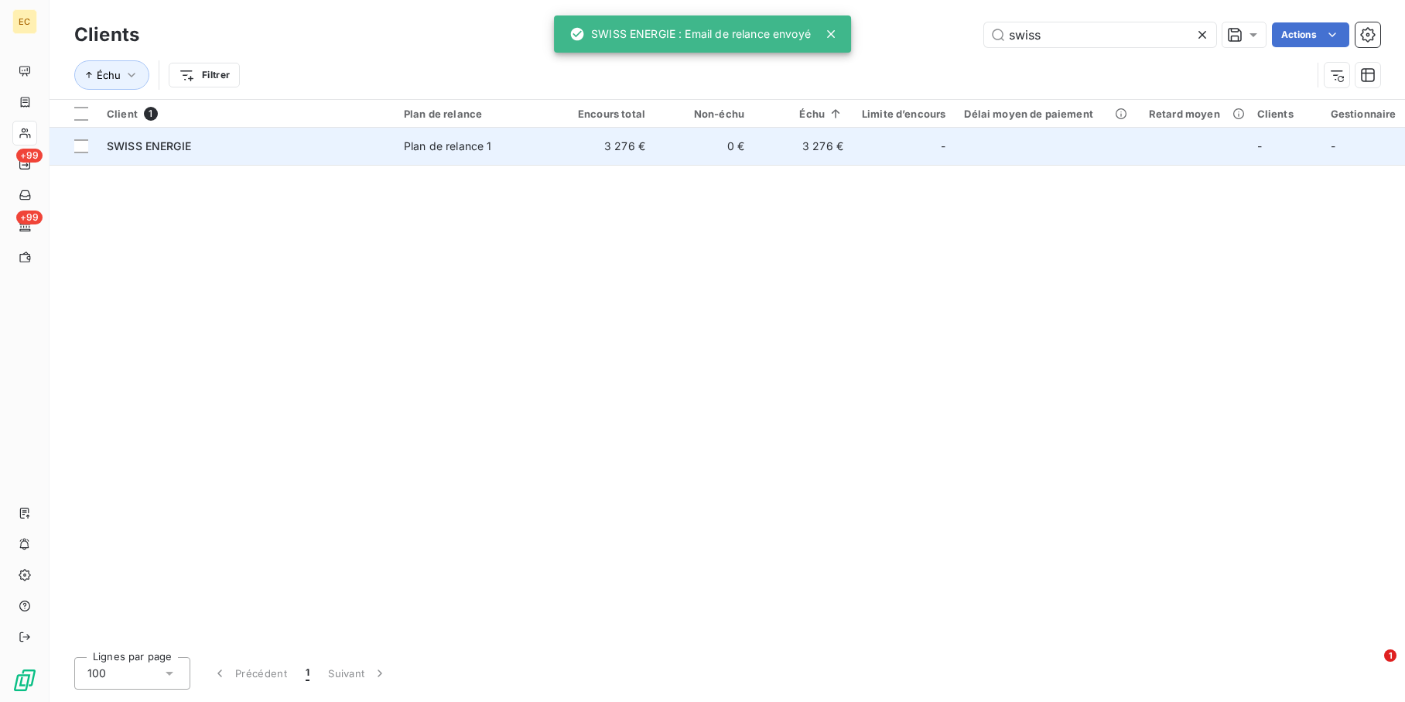
click at [616, 148] on td "3 276 €" at bounding box center [605, 146] width 99 height 37
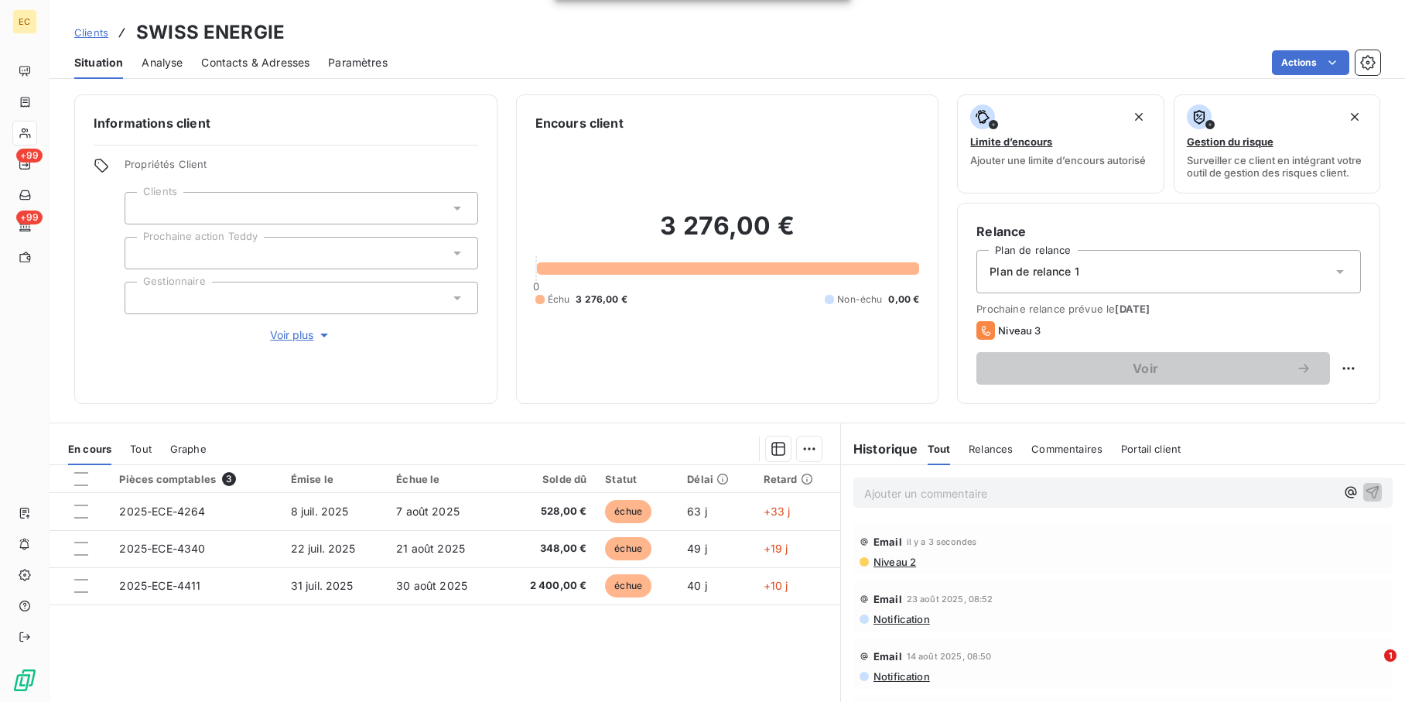
click at [958, 505] on div "Ajouter un commentaire ﻿" at bounding box center [1123, 492] width 539 height 30
click at [963, 494] on p "Ajouter un commentaire ﻿" at bounding box center [1099, 493] width 471 height 19
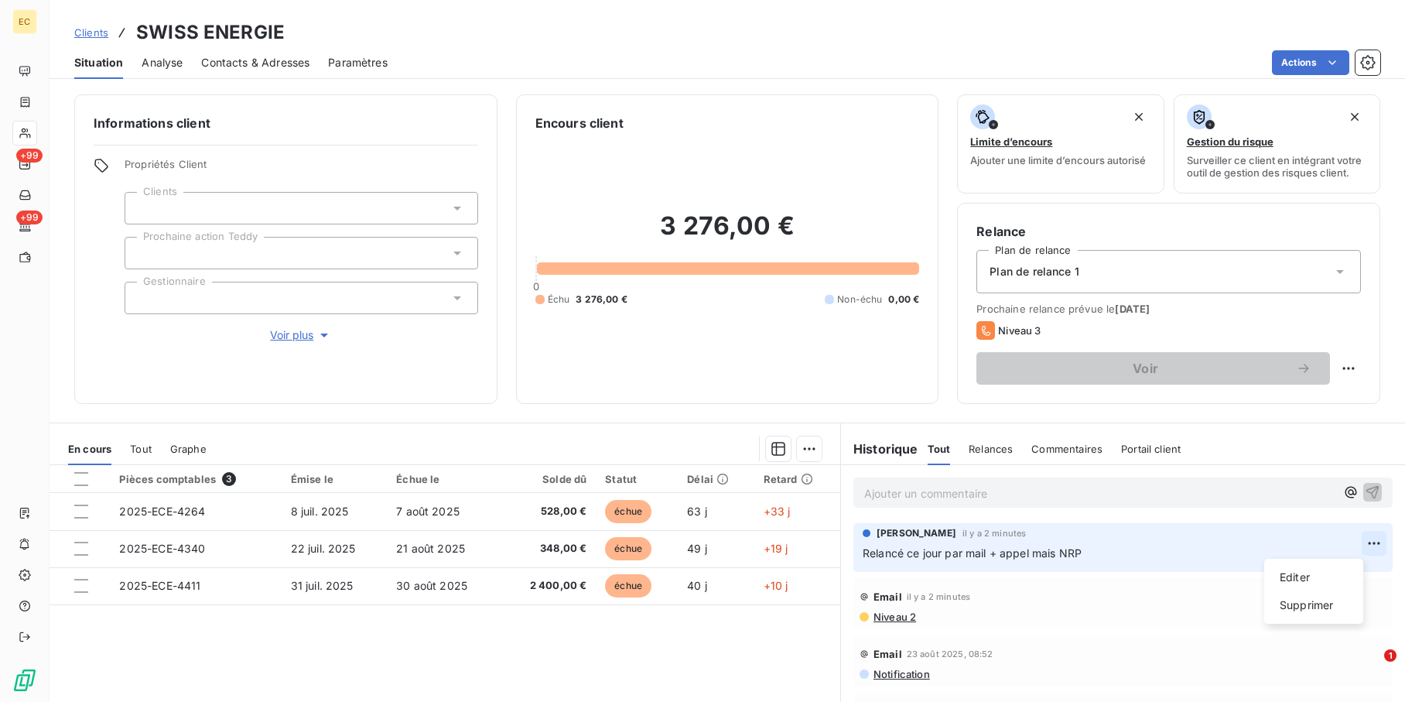
click at [1347, 537] on html "EC +99 +99 Clients SWISS ENERGIE Situation Analyse Contacts & Adresses Paramètr…" at bounding box center [702, 351] width 1405 height 702
drag, startPoint x: 1321, startPoint y: 580, endPoint x: 1022, endPoint y: 536, distance: 301.9
click at [1319, 580] on div "Editer" at bounding box center [1314, 577] width 87 height 25
drag, startPoint x: 94, startPoint y: 29, endPoint x: 129, endPoint y: 28, distance: 34.8
click at [94, 28] on span "Clients" at bounding box center [91, 32] width 34 height 12
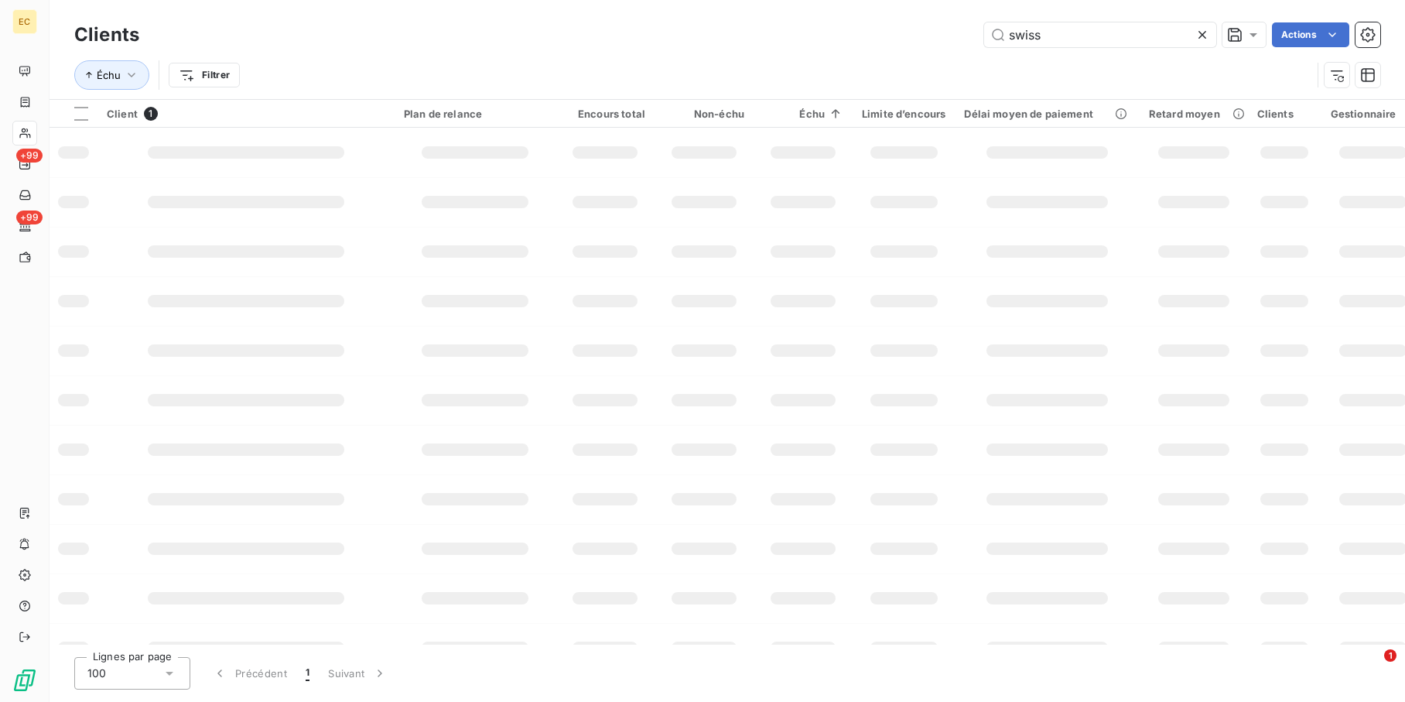
click at [847, 35] on div "swiss Actions" at bounding box center [769, 34] width 1223 height 25
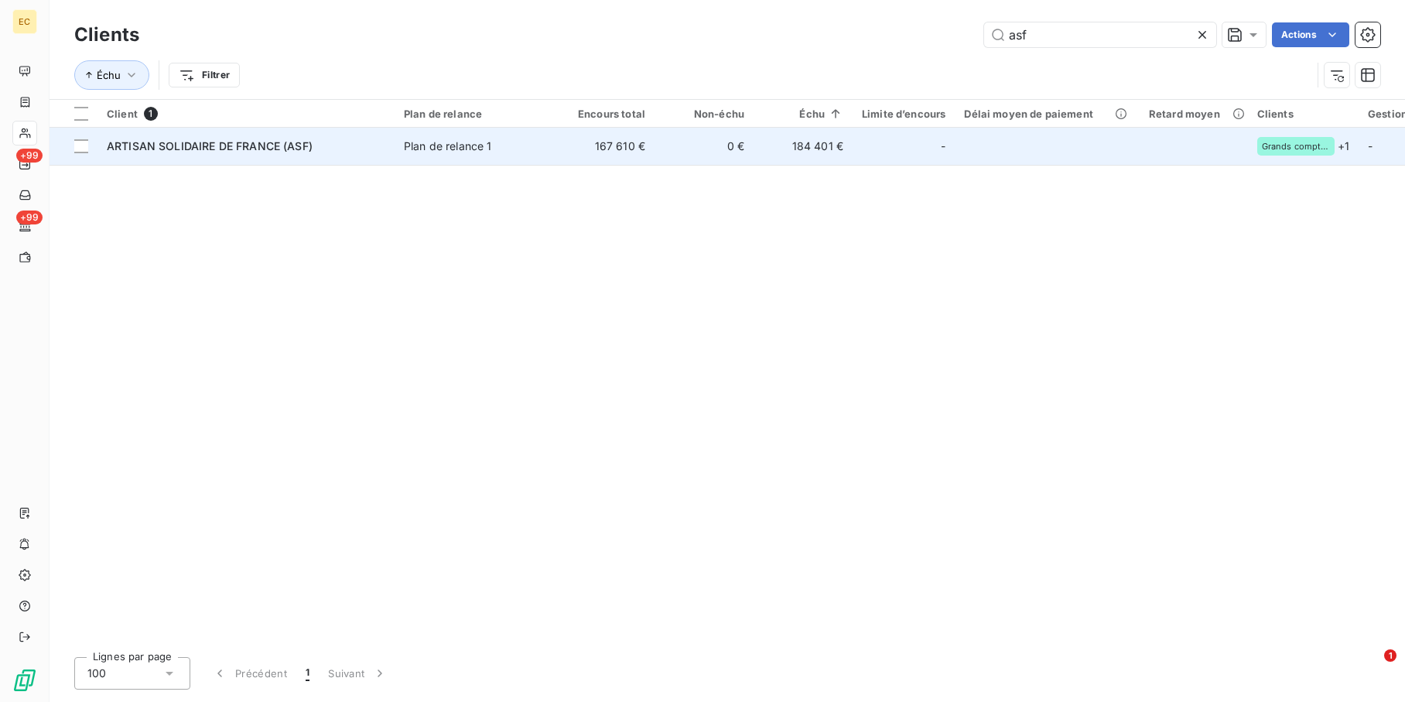
type input "asf"
click at [364, 145] on div "ARTISAN SOLIDAIRE DE FRANCE (ASF)" at bounding box center [246, 146] width 279 height 15
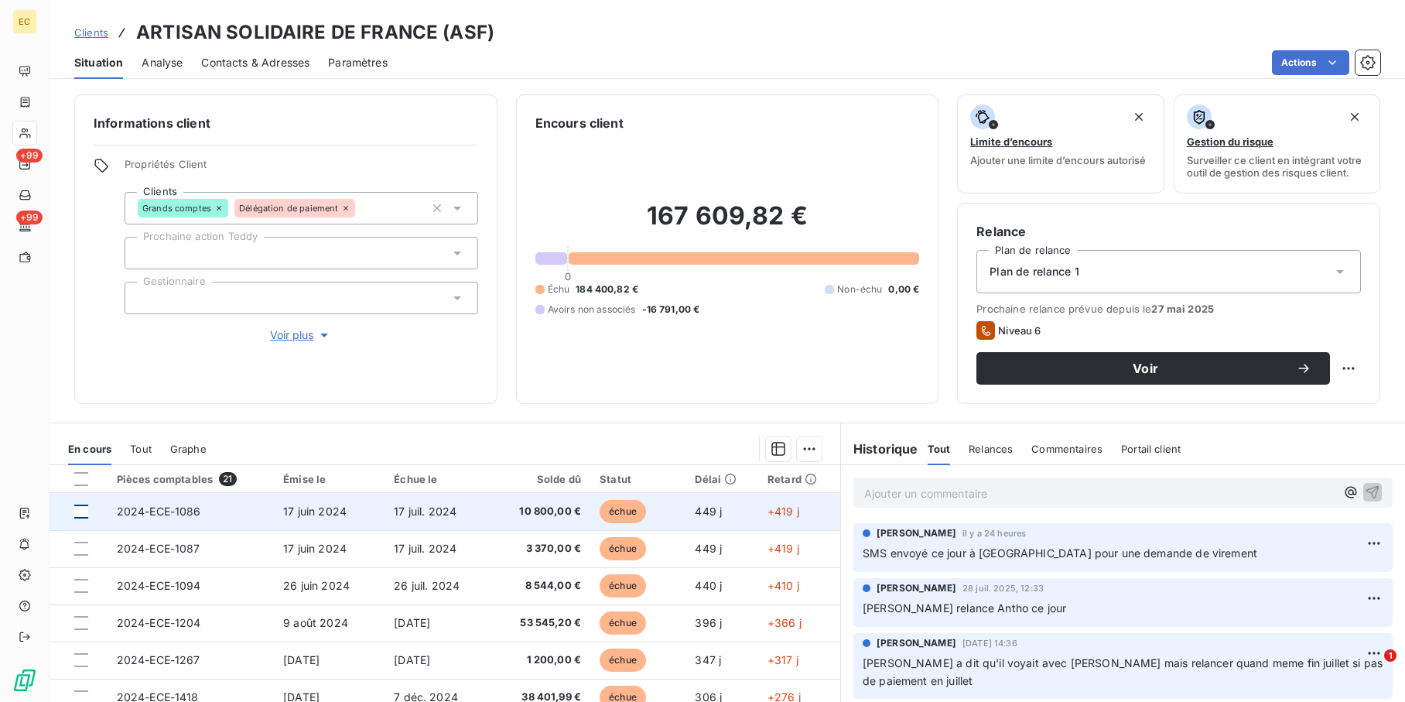
click at [84, 507] on div at bounding box center [81, 512] width 14 height 14
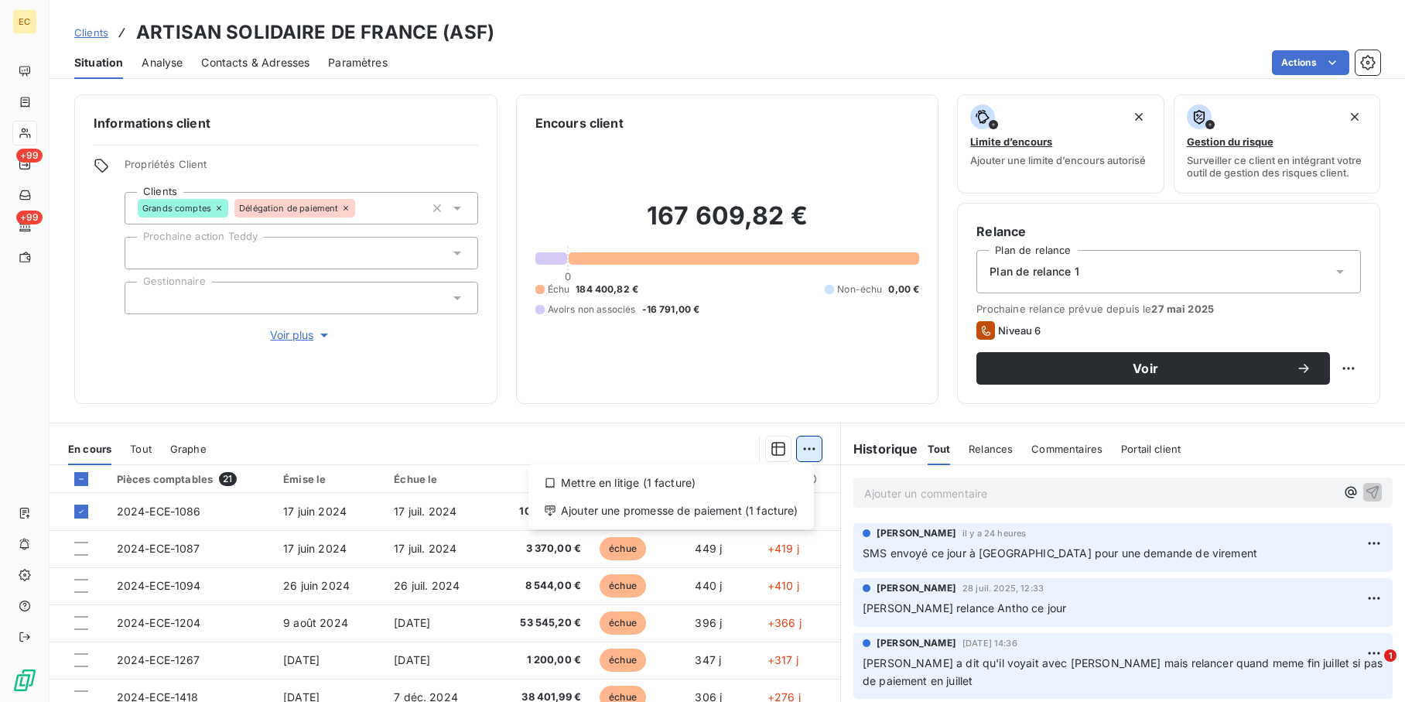
click at [799, 450] on html "EC +99 +99 Clients ARTISAN SOLIDAIRE DE [GEOGRAPHIC_DATA] (ASF) Situation Analy…" at bounding box center [702, 351] width 1405 height 702
drag, startPoint x: 771, startPoint y: 516, endPoint x: 758, endPoint y: 512, distance: 13.7
click at [771, 516] on div "Ajouter une promesse de paiement (1 facture)" at bounding box center [671, 510] width 273 height 25
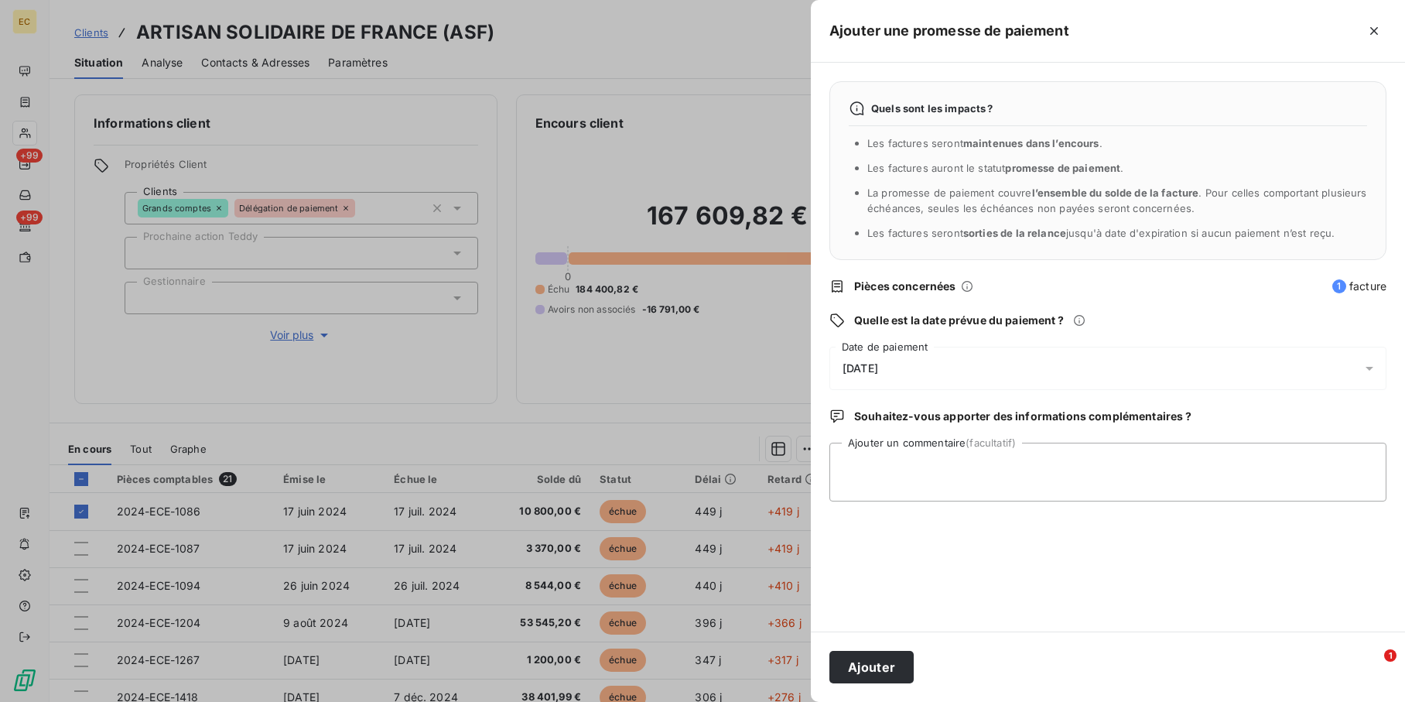
click at [1021, 387] on div "[DATE]" at bounding box center [1108, 368] width 557 height 43
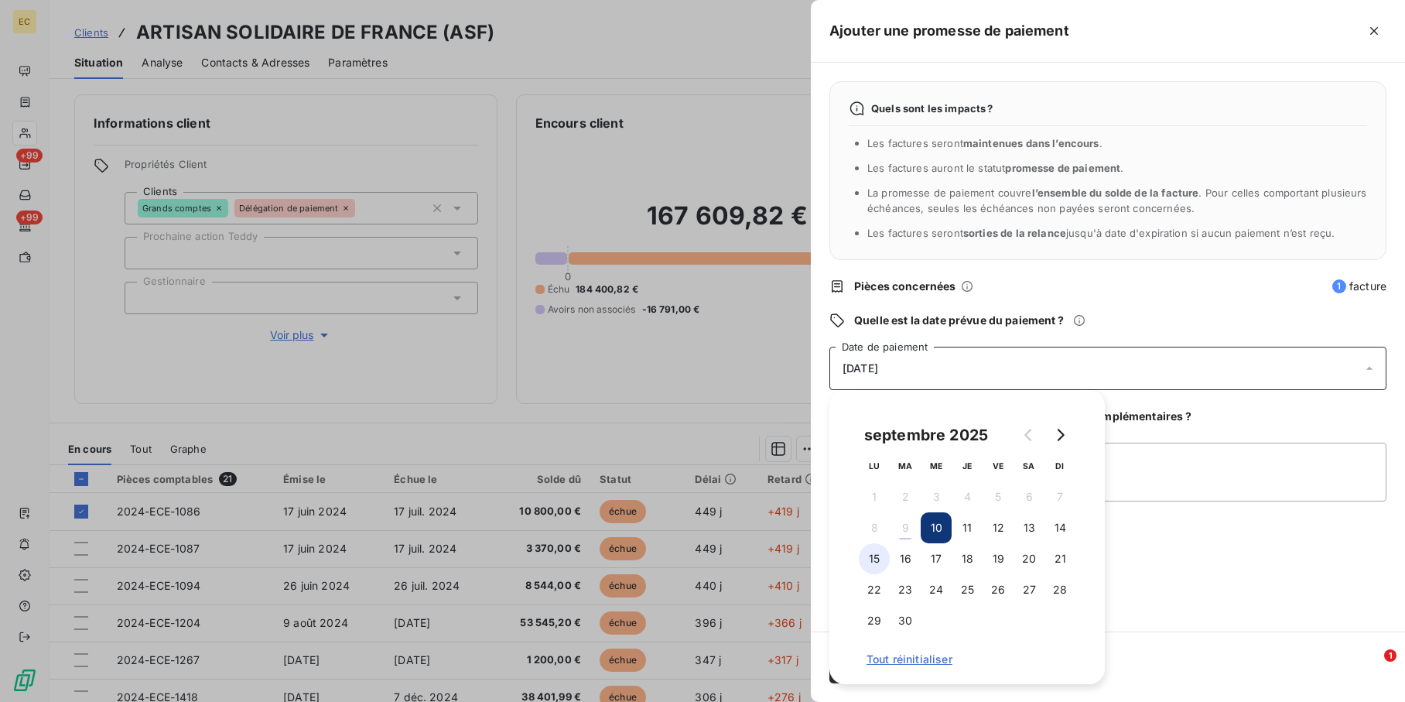
click at [879, 558] on button "15" at bounding box center [874, 558] width 31 height 31
click at [1209, 504] on div "Quels sont les impacts ? Les factures seront maintenues dans l’encours . Les fa…" at bounding box center [1108, 347] width 594 height 569
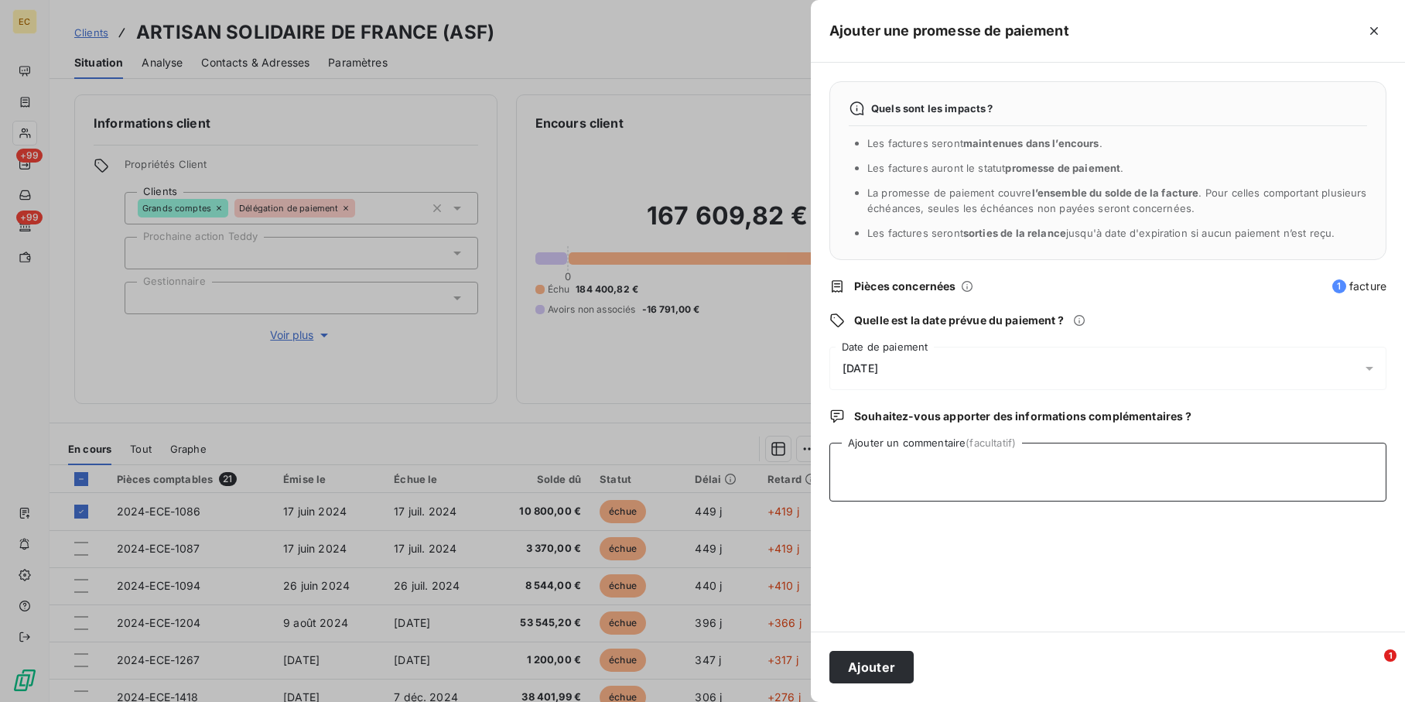
click at [1191, 482] on textarea "Ajouter un commentaire (facultatif)" at bounding box center [1108, 472] width 557 height 59
type textarea "relancé Antho"
click at [876, 664] on button "Ajouter" at bounding box center [872, 667] width 84 height 33
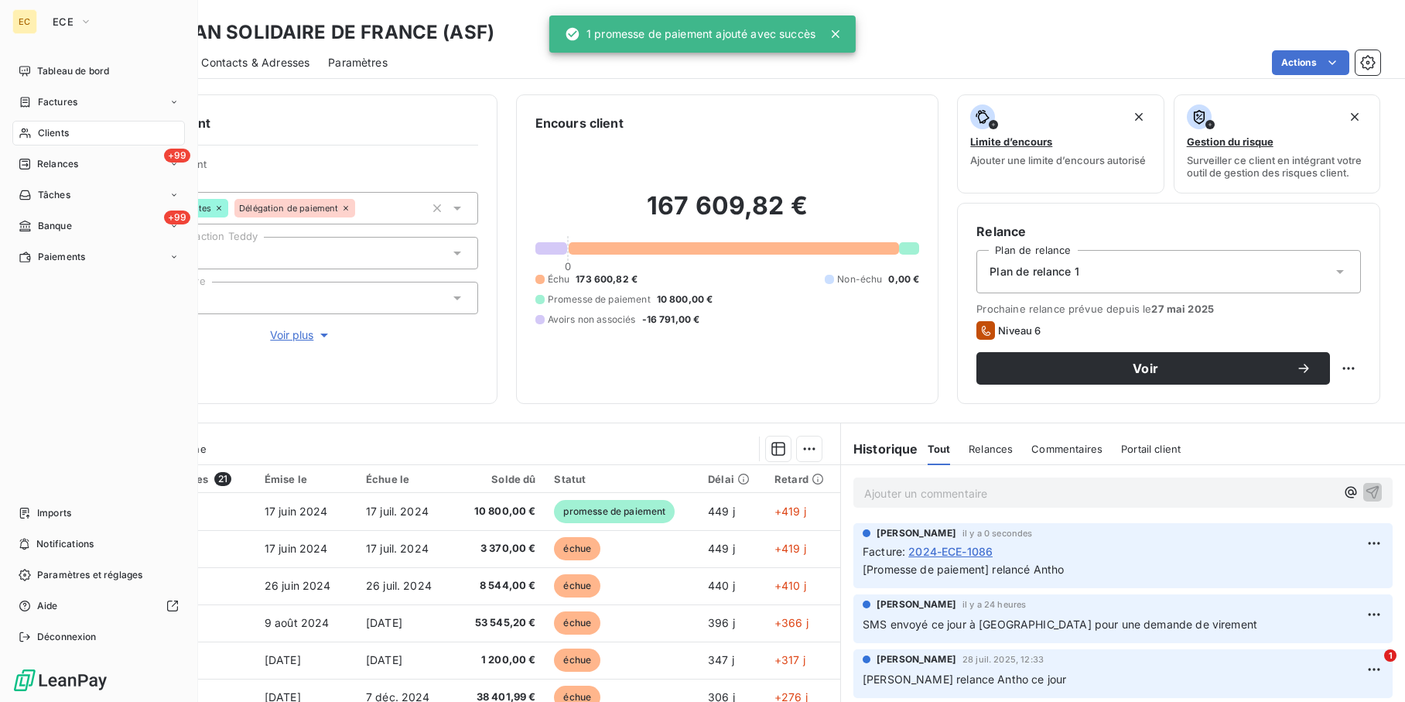
drag, startPoint x: 38, startPoint y: 132, endPoint x: 109, endPoint y: 145, distance: 72.3
click at [39, 133] on span "Clients" at bounding box center [53, 133] width 31 height 14
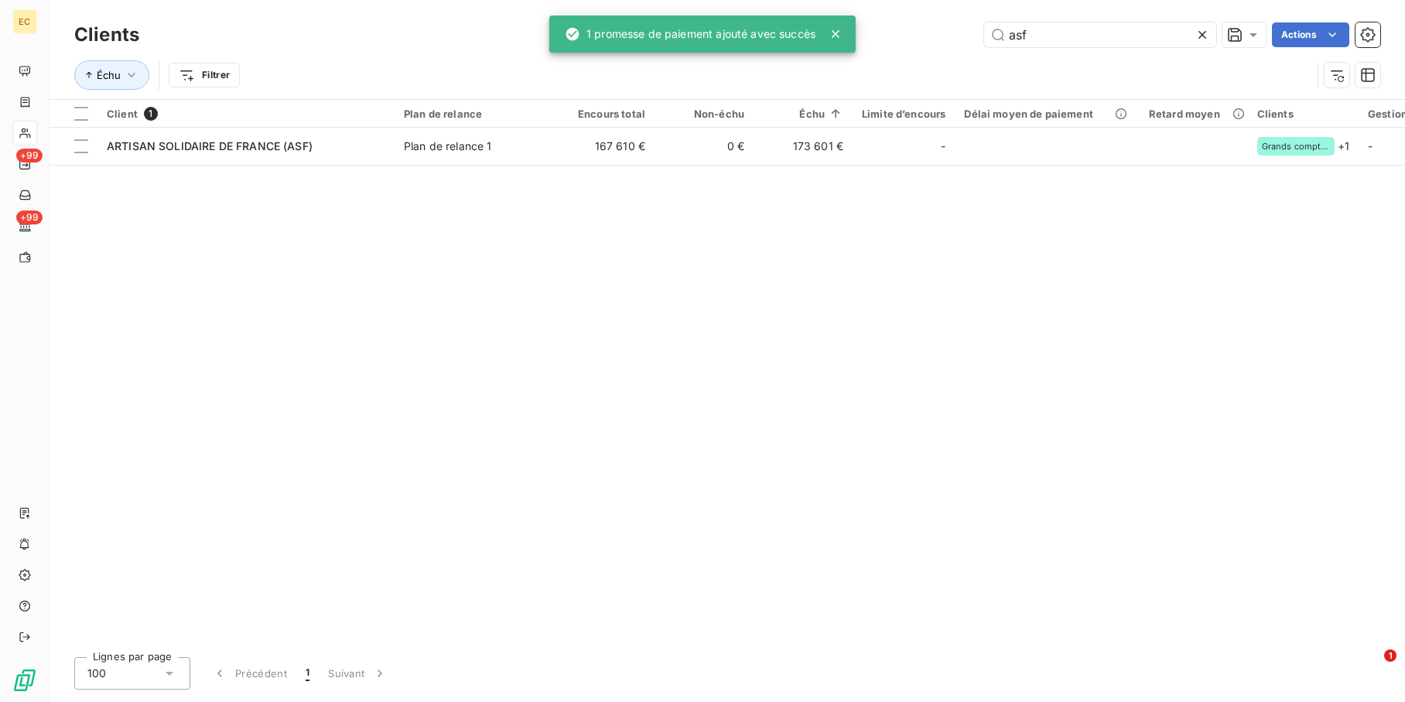
click at [1199, 37] on icon at bounding box center [1203, 35] width 8 height 8
